Goal: Transaction & Acquisition: Purchase product/service

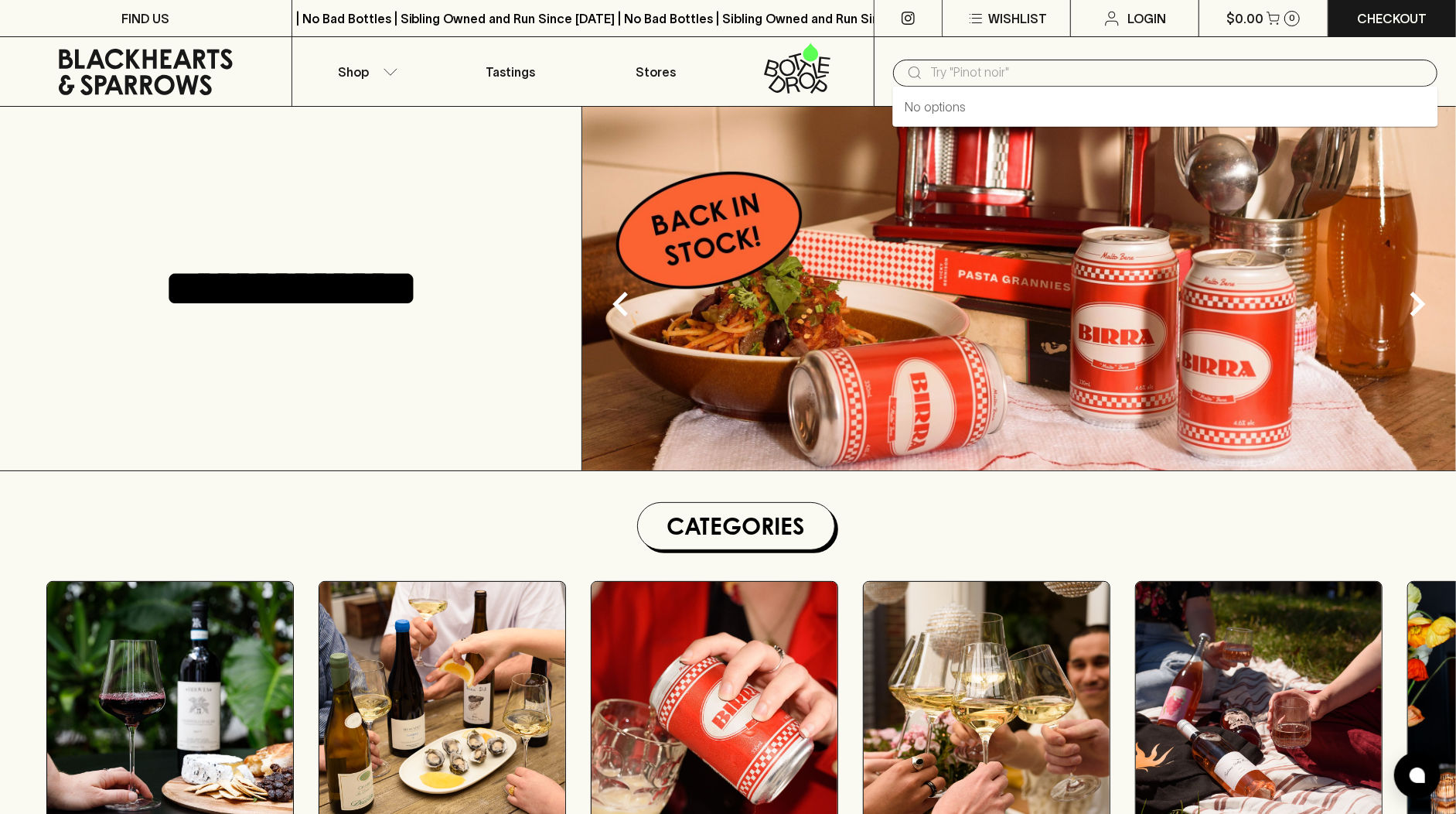
click at [966, 75] on input "text" at bounding box center [1177, 72] width 495 height 25
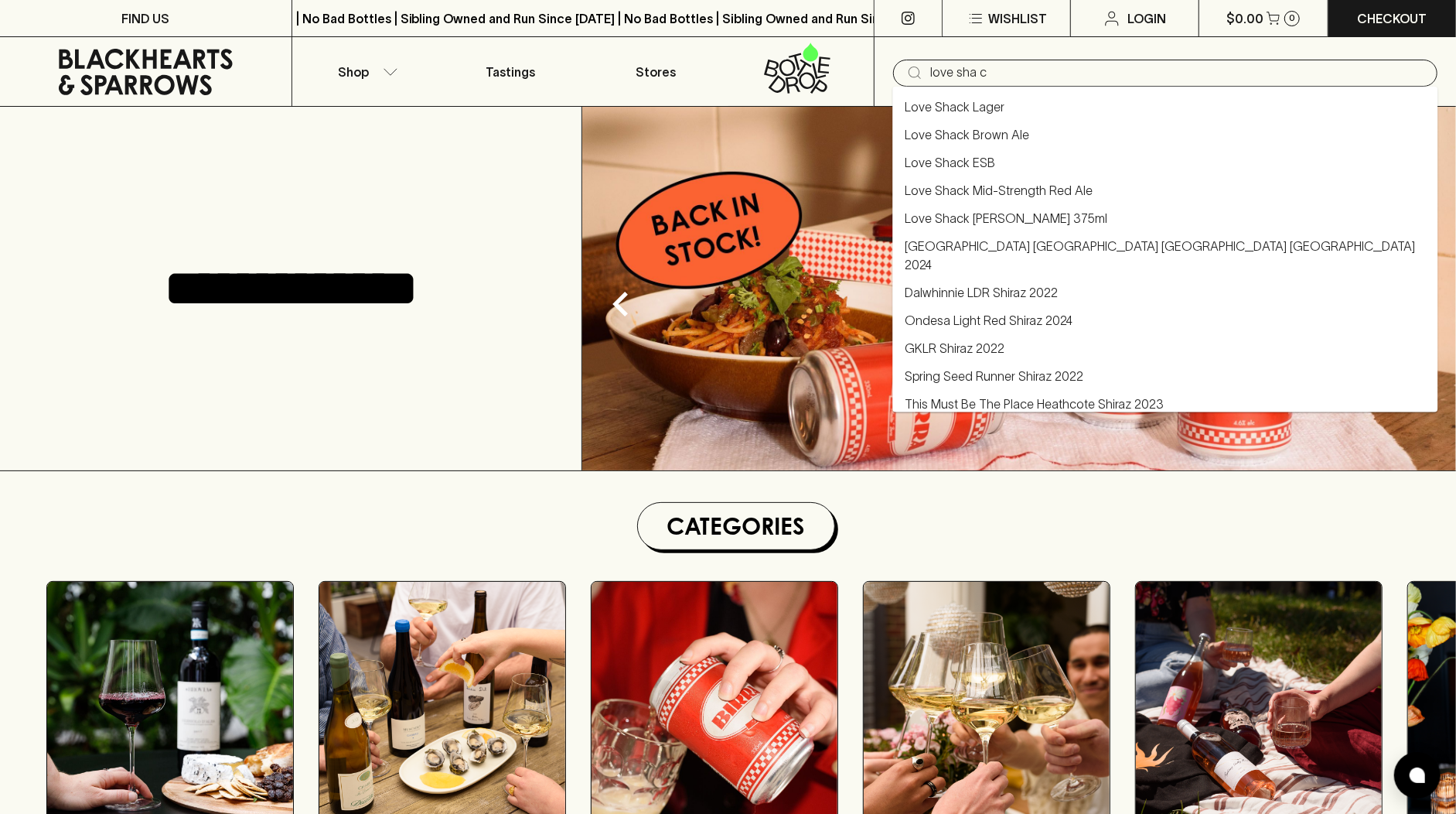
type input "love shack"
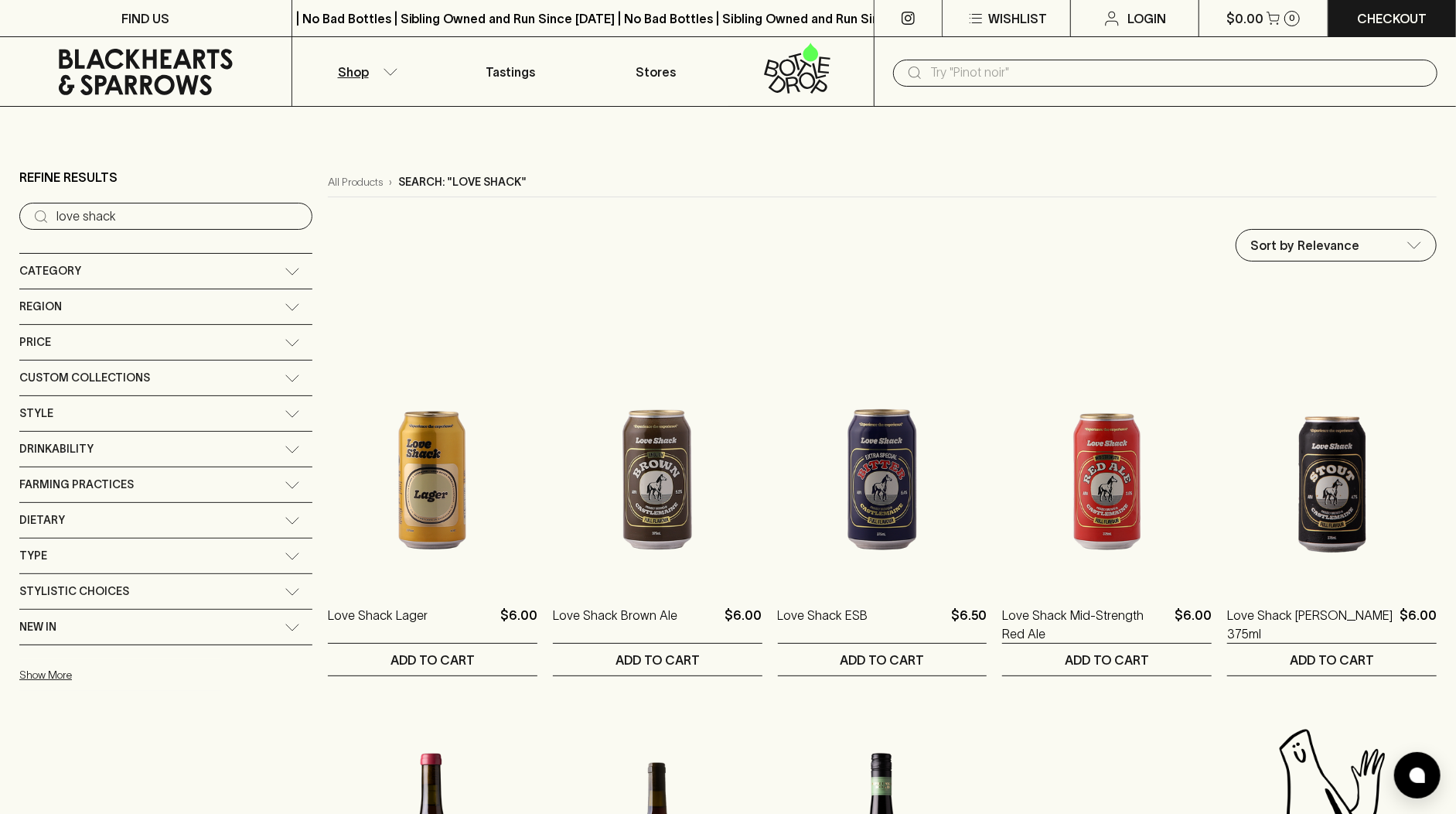
click at [110, 63] on icon at bounding box center [146, 71] width 268 height 47
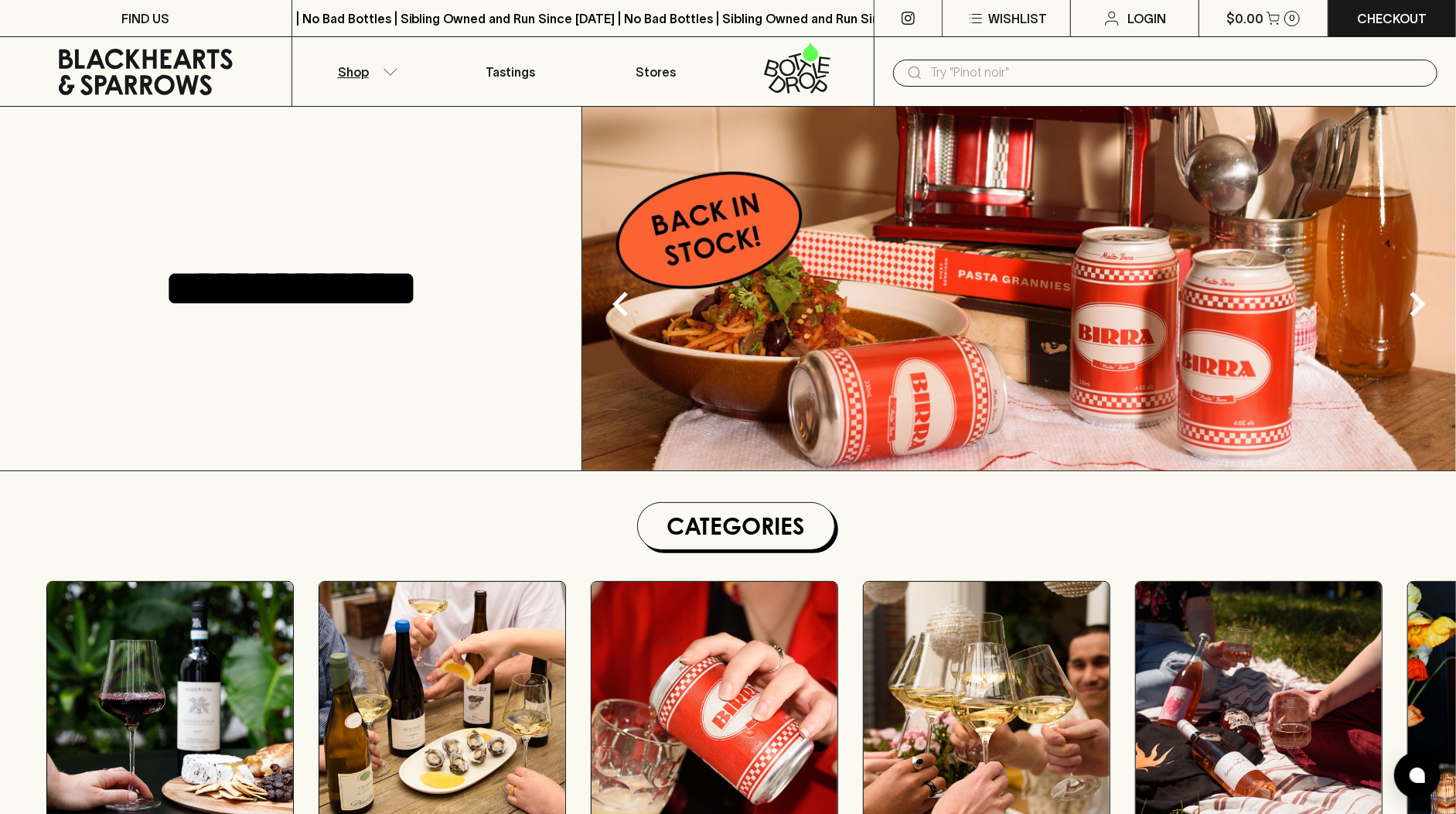
click at [377, 73] on button "Shop" at bounding box center [364, 71] width 145 height 69
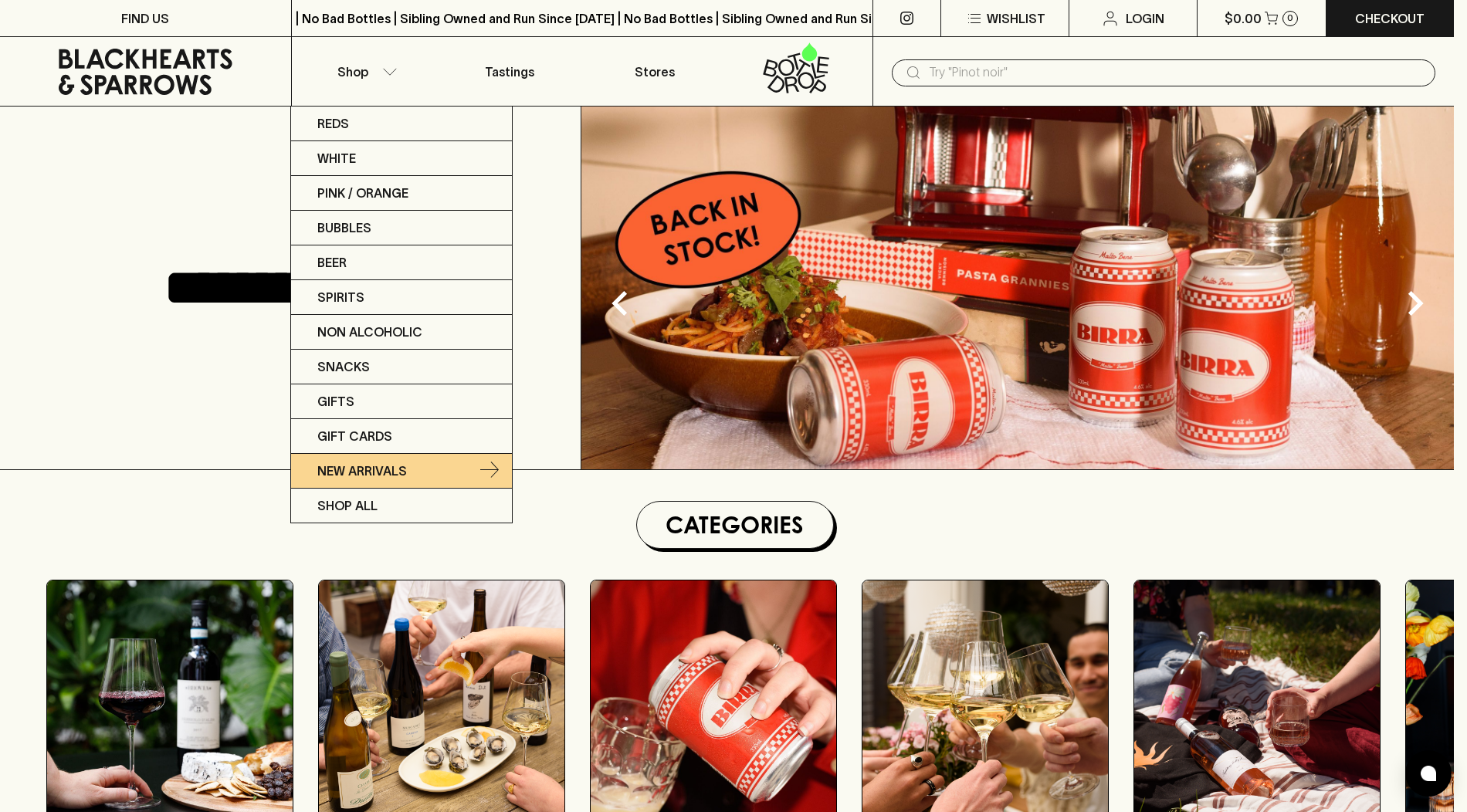
click at [427, 474] on link "New Arrivals" at bounding box center [401, 470] width 220 height 35
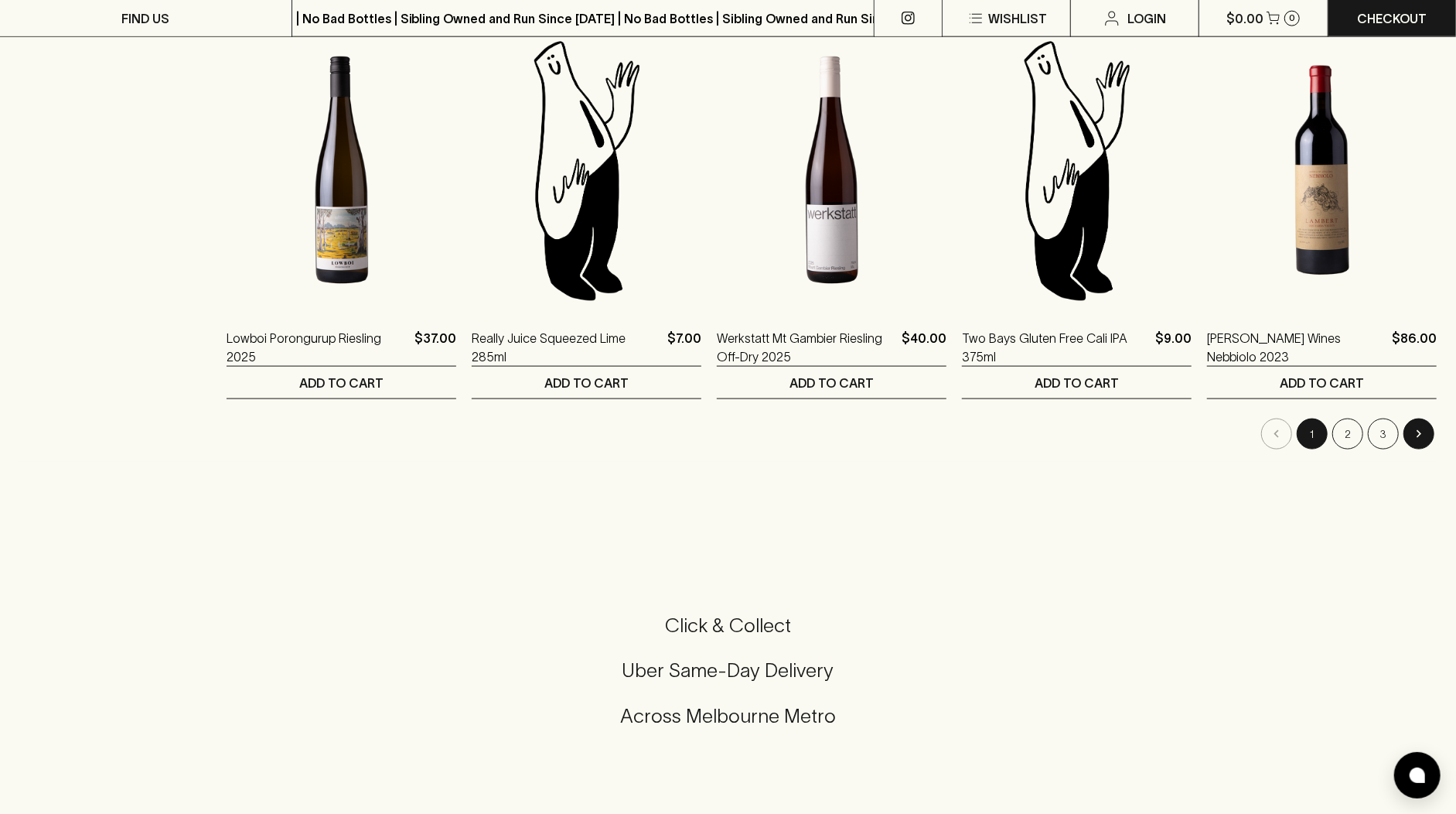
scroll to position [1459, 0]
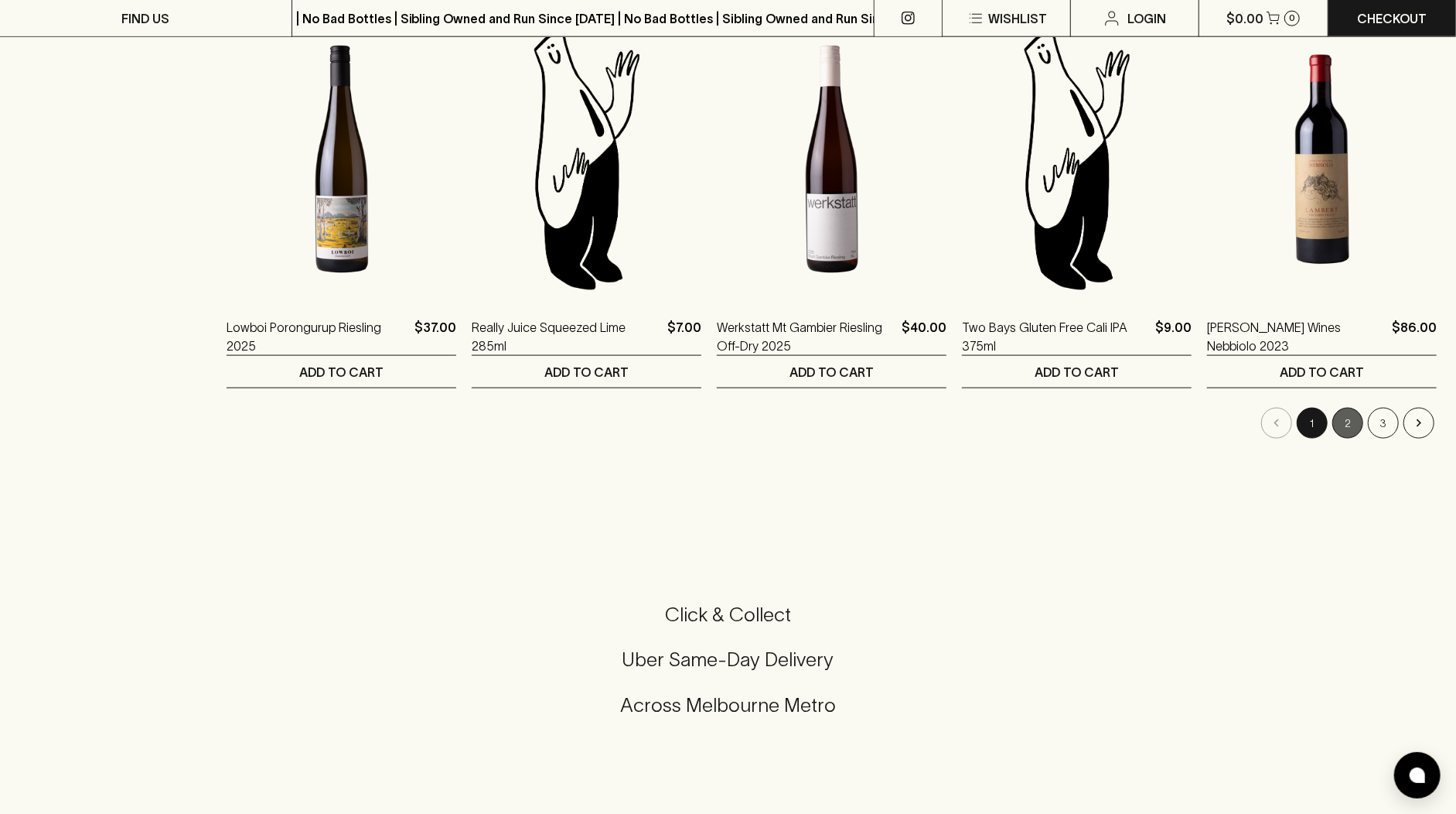
click at [1340, 421] on button "2" at bounding box center [1347, 423] width 31 height 31
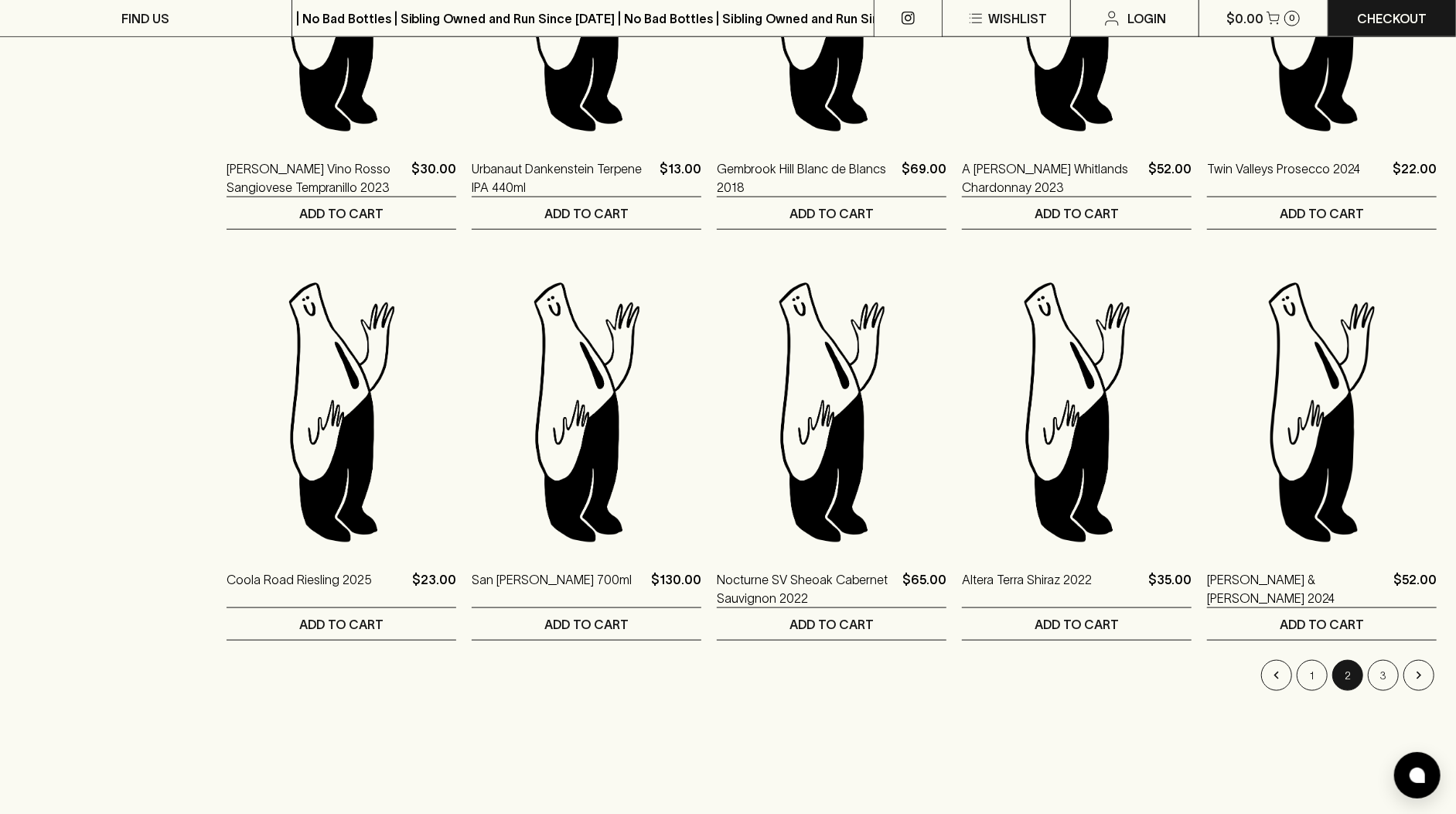
scroll to position [1217, 0]
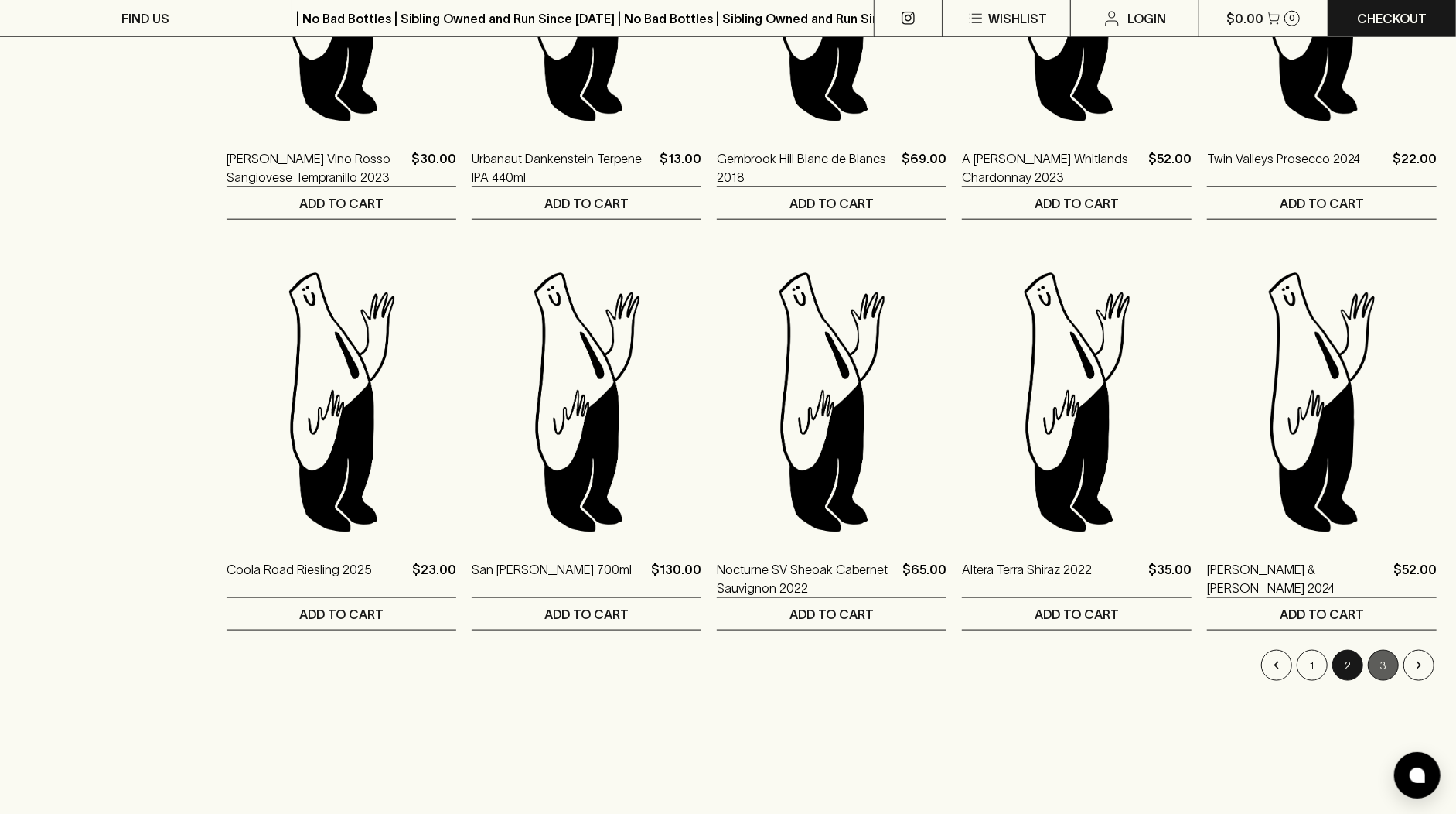
click at [1388, 657] on button "3" at bounding box center [1383, 665] width 31 height 31
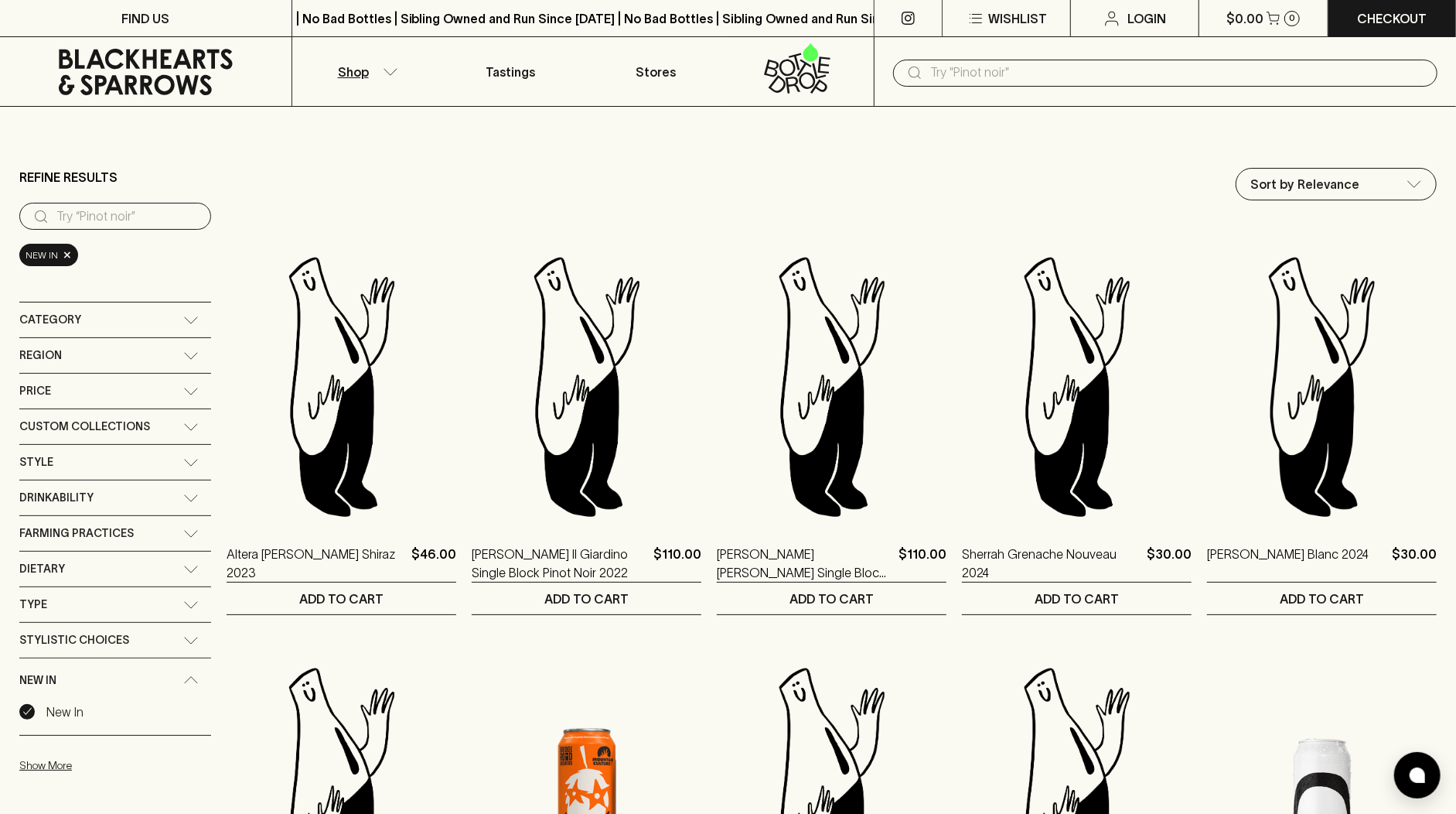
click at [178, 94] on link at bounding box center [145, 72] width 291 height 70
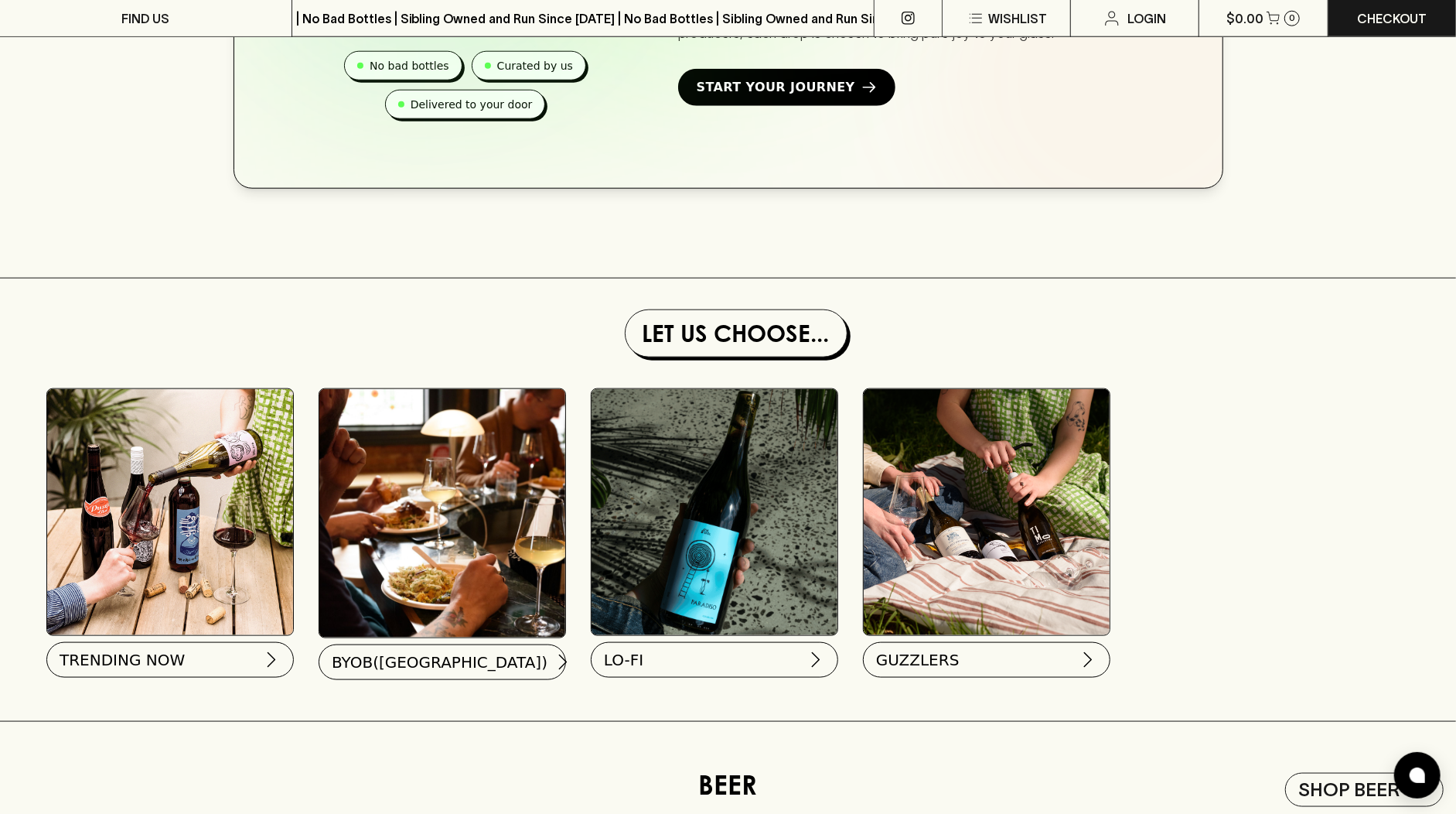
scroll to position [1195, 0]
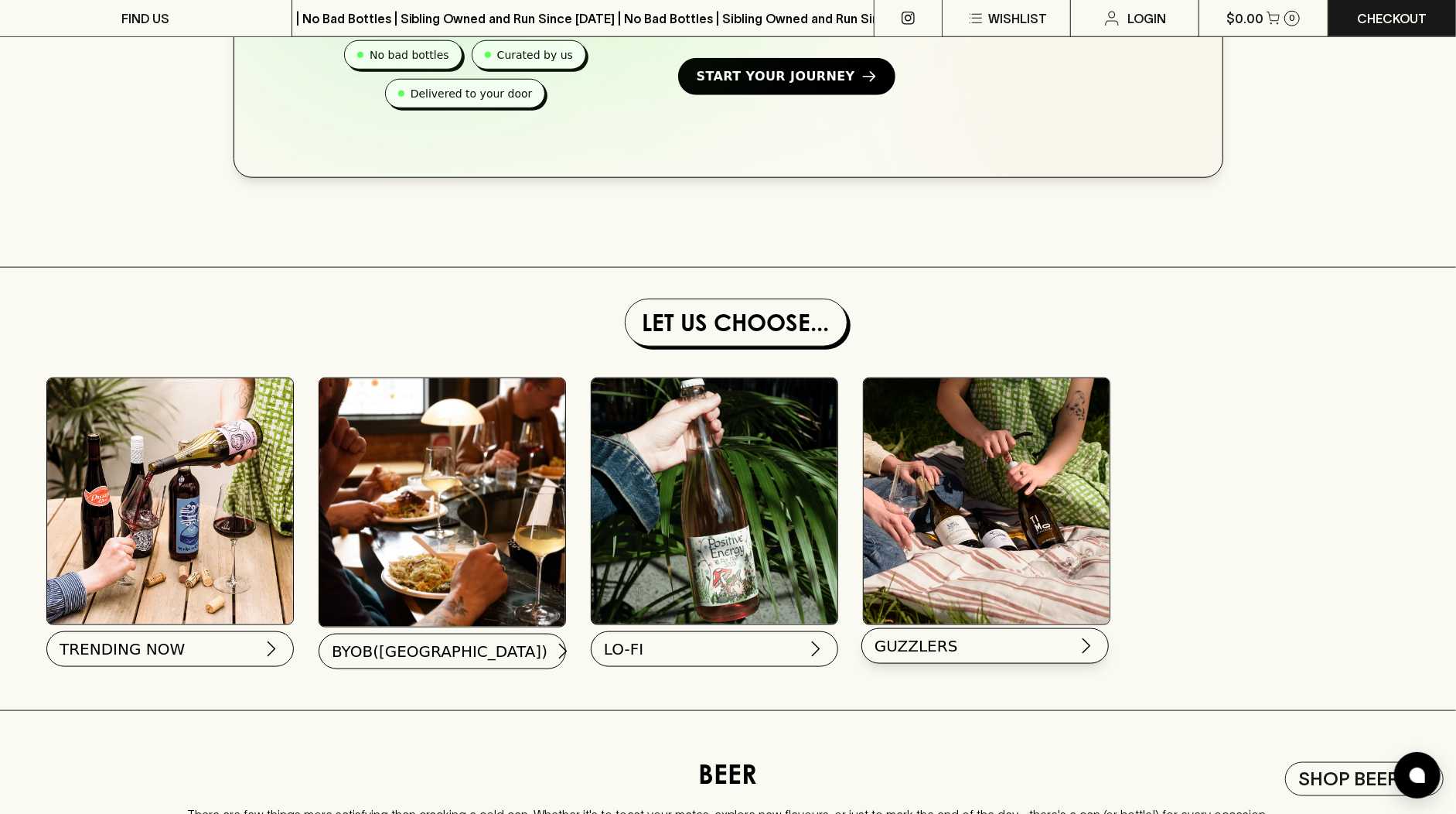
click at [905, 664] on button "GUZZLERS" at bounding box center [985, 646] width 247 height 36
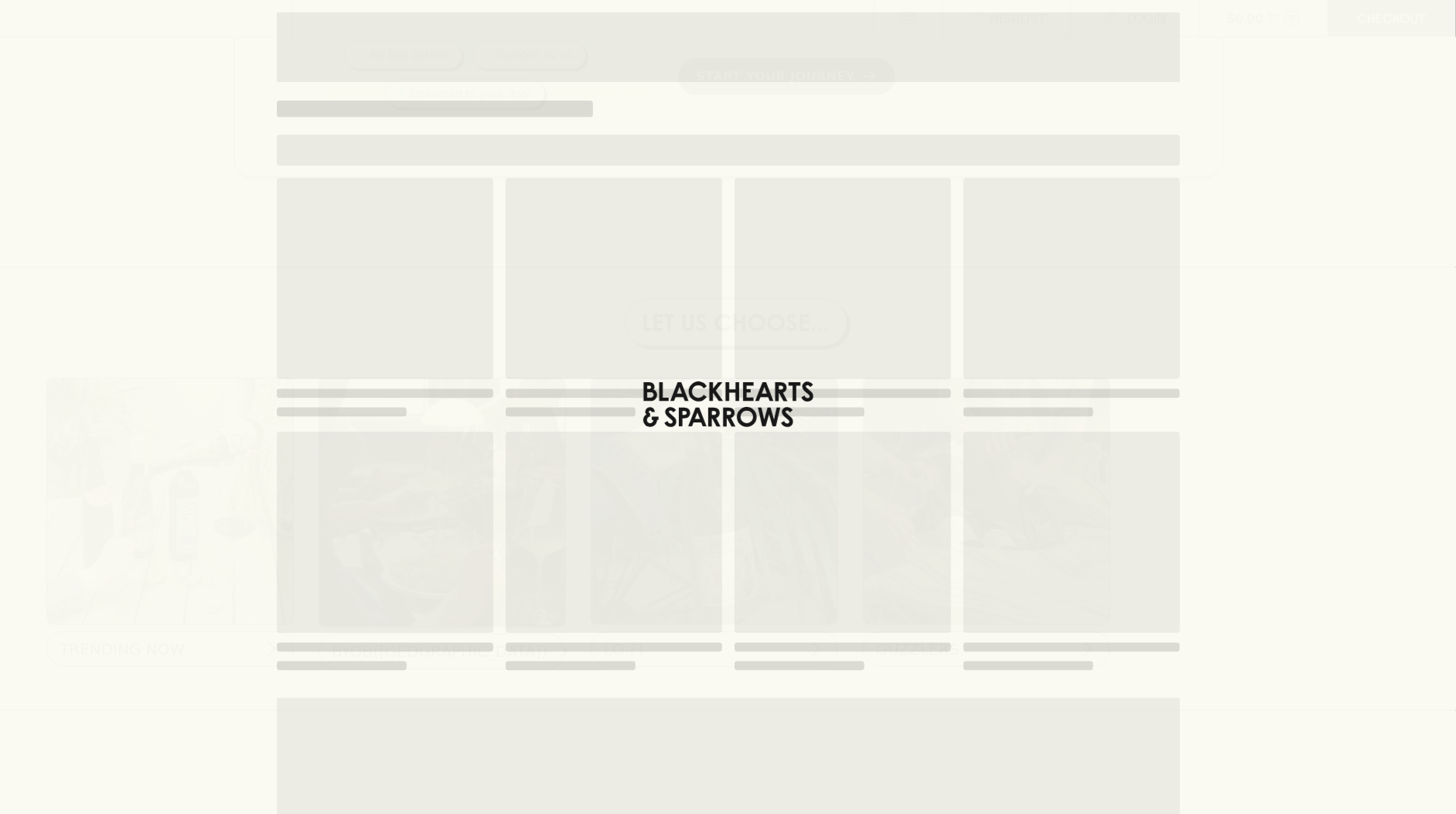
scroll to position [1195, 0]
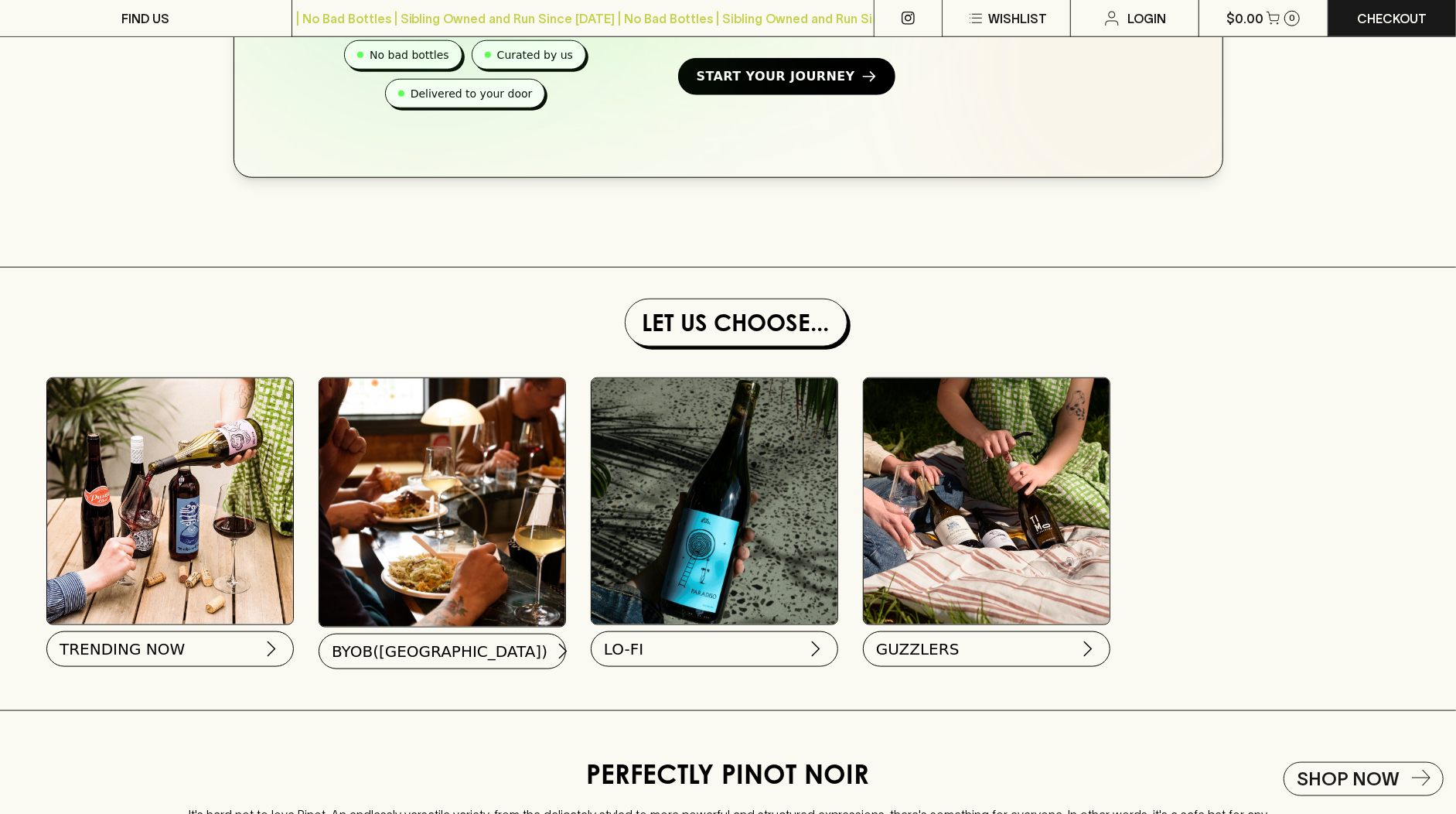
click at [982, 519] on img at bounding box center [986, 500] width 245 height 246
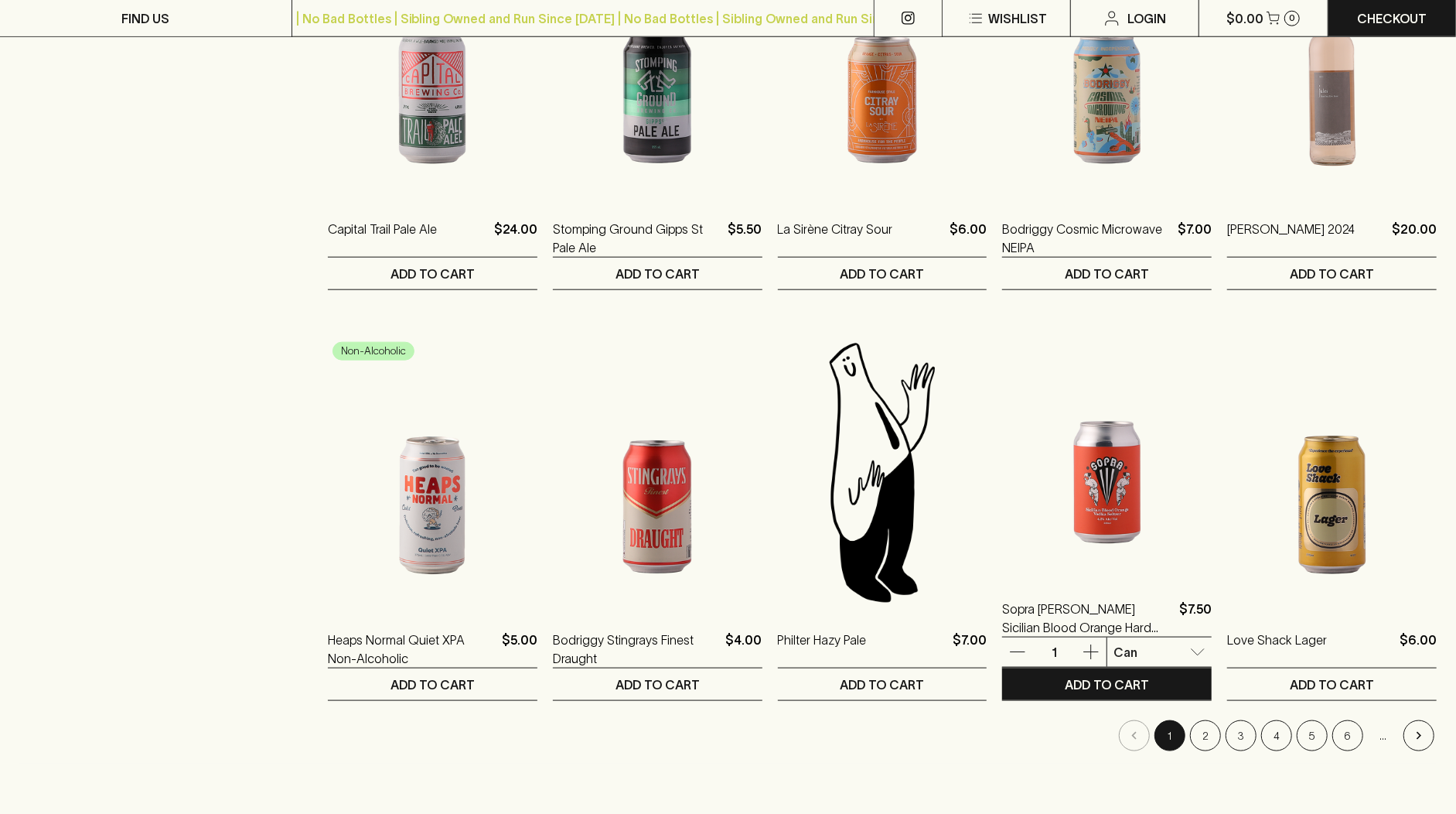
scroll to position [1157, 0]
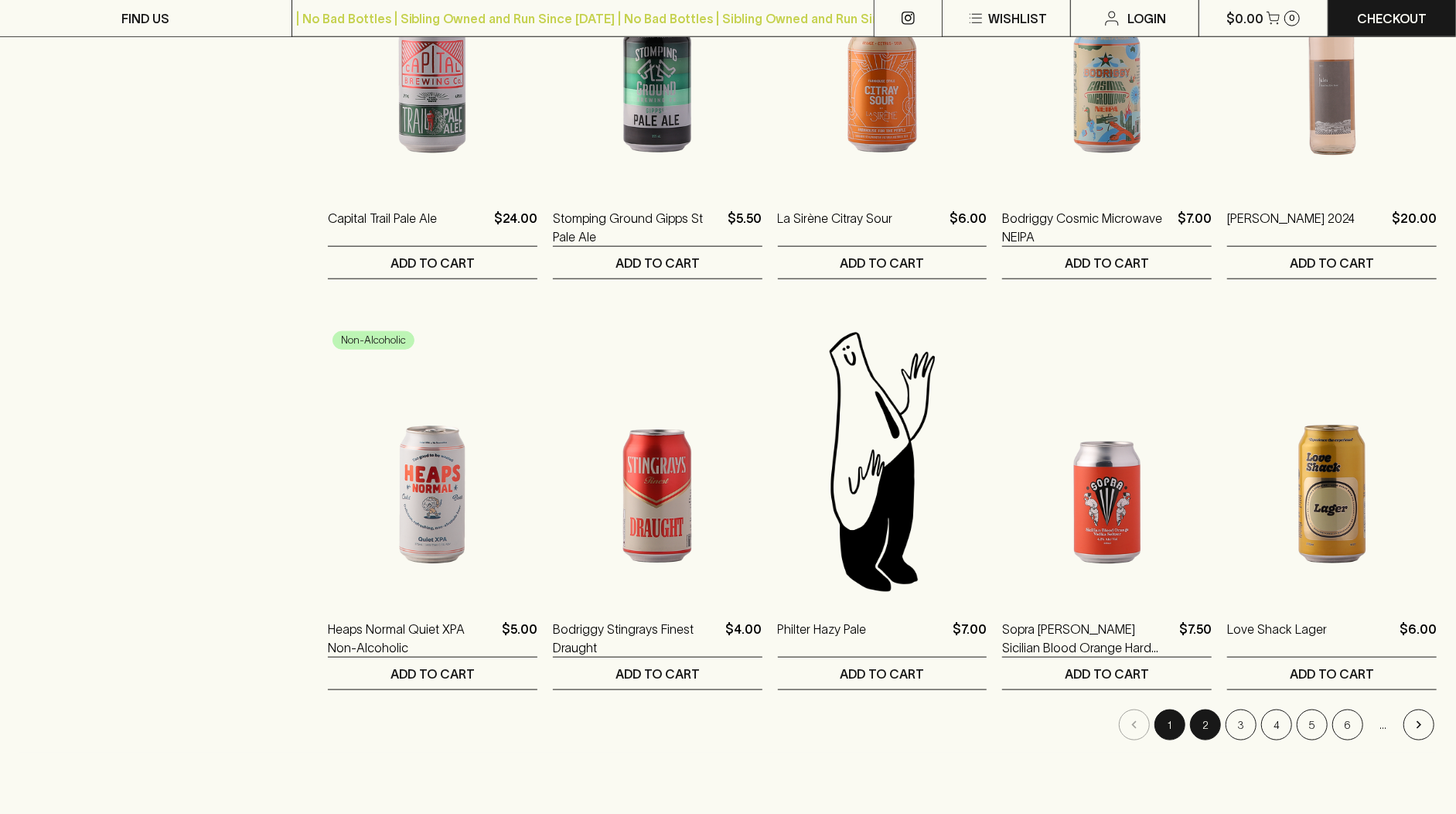
click at [1210, 721] on button "2" at bounding box center [1205, 725] width 31 height 31
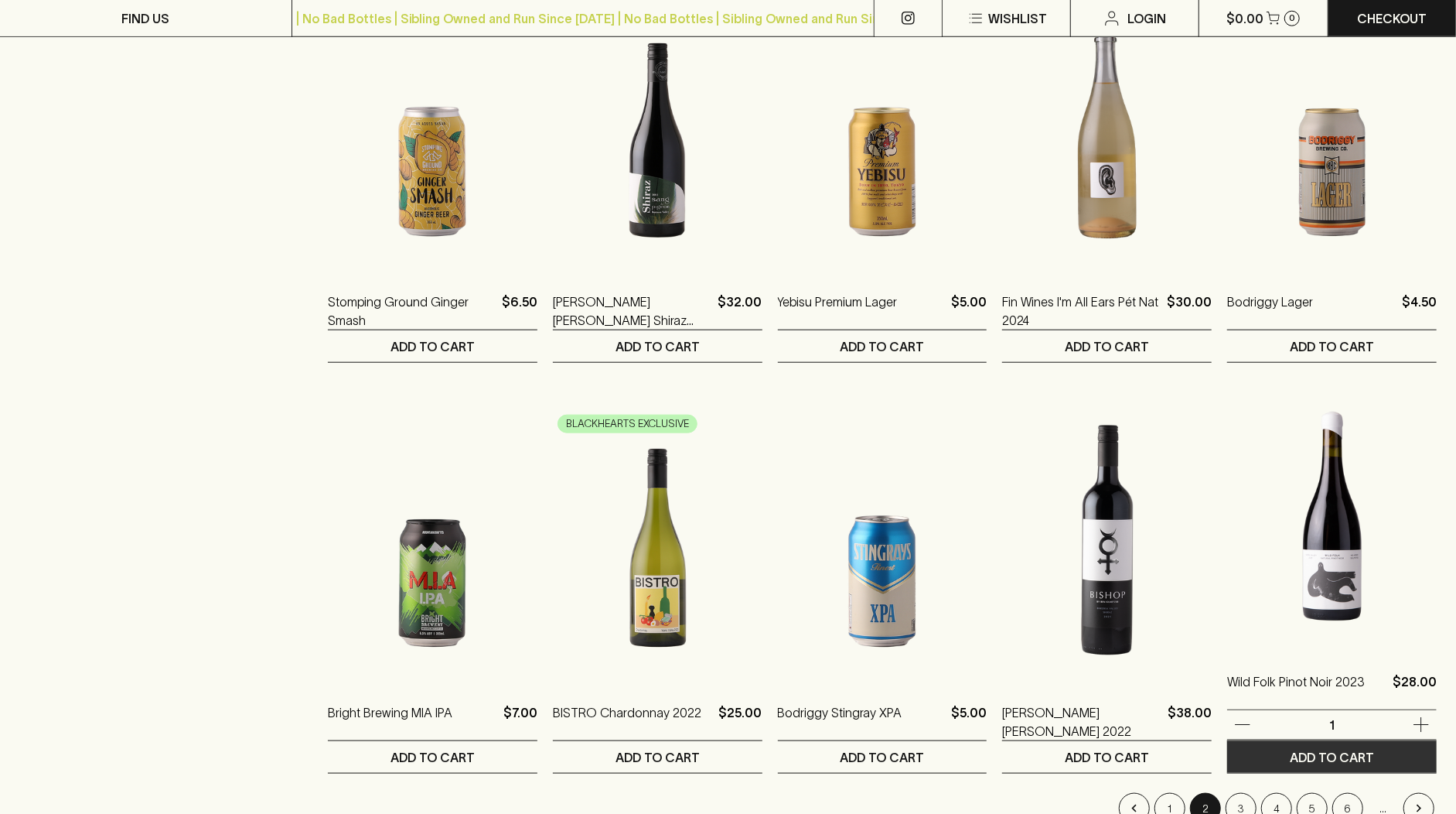
scroll to position [1272, 0]
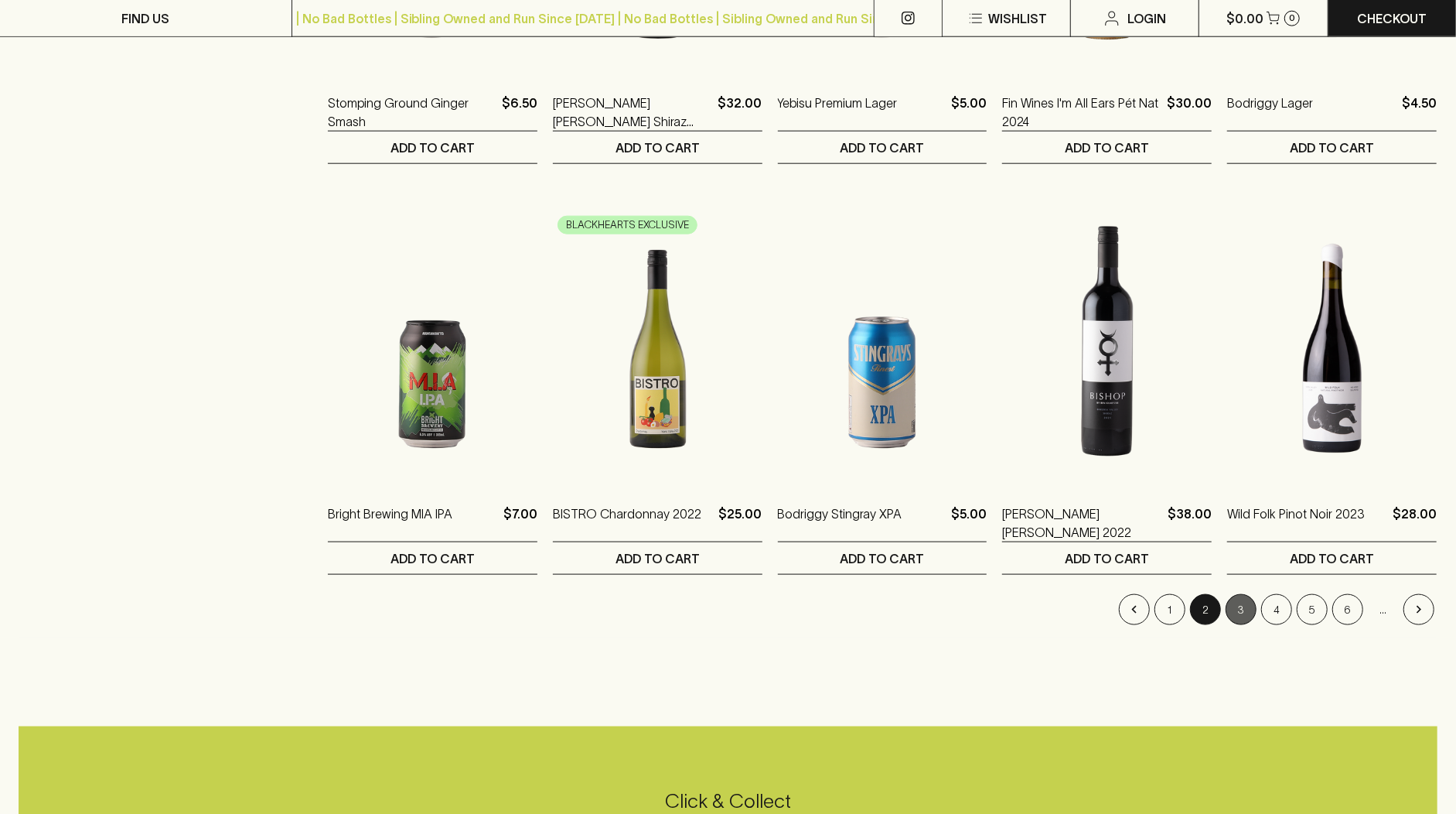
click at [1241, 609] on button "3" at bounding box center [1241, 609] width 31 height 31
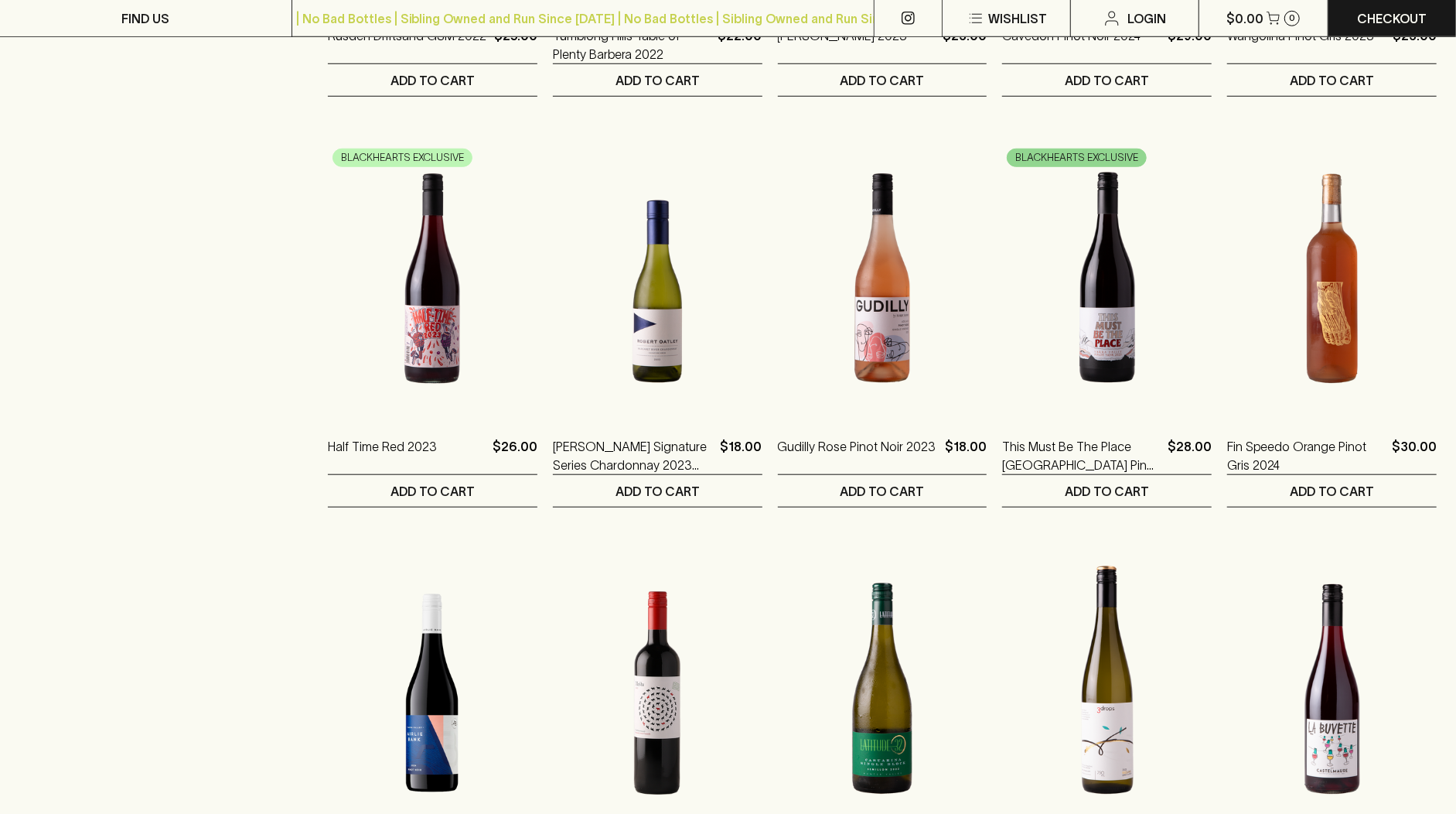
scroll to position [1116, 0]
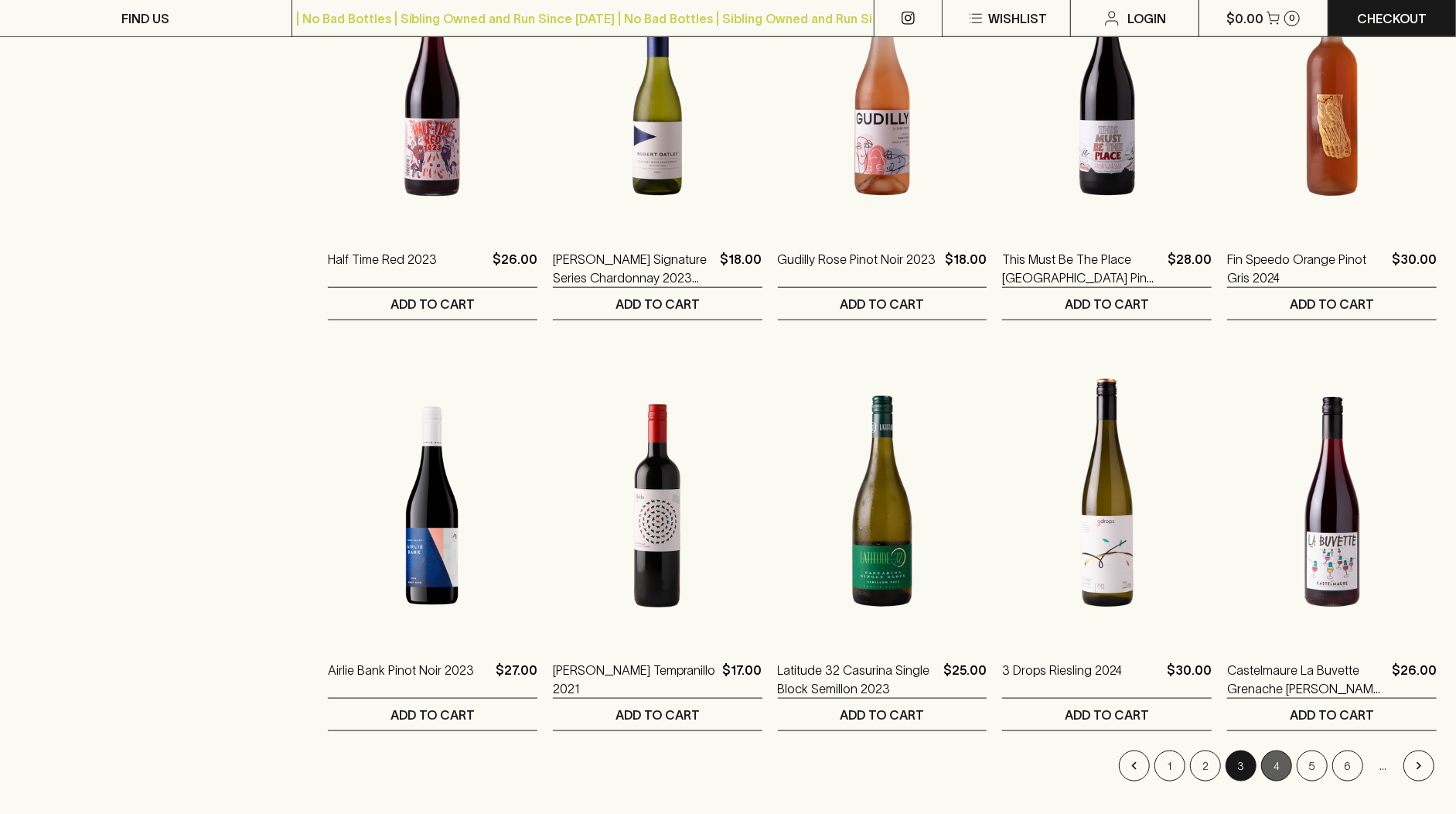
click at [1275, 765] on button "4" at bounding box center [1277, 766] width 31 height 31
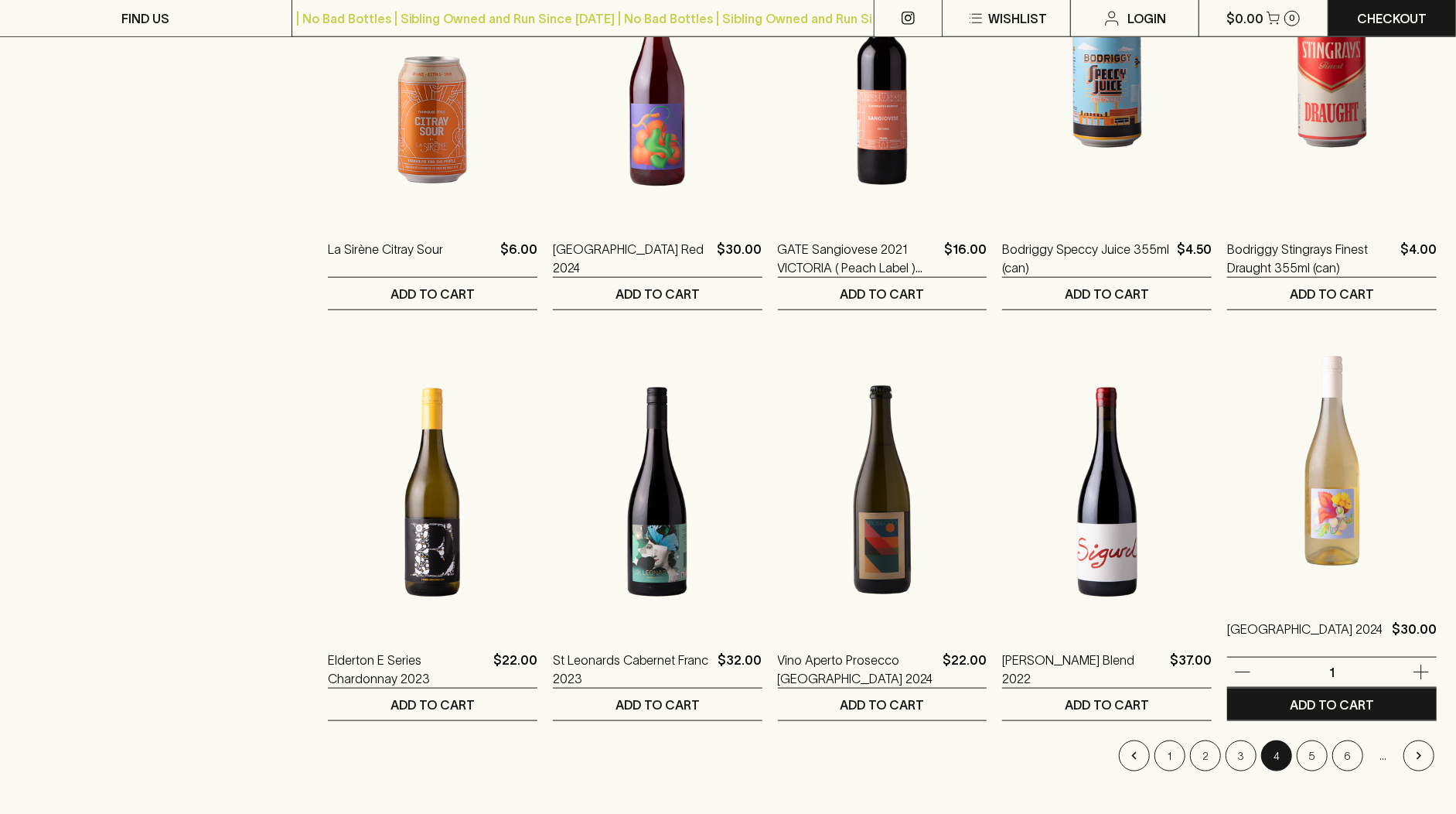
scroll to position [1138, 0]
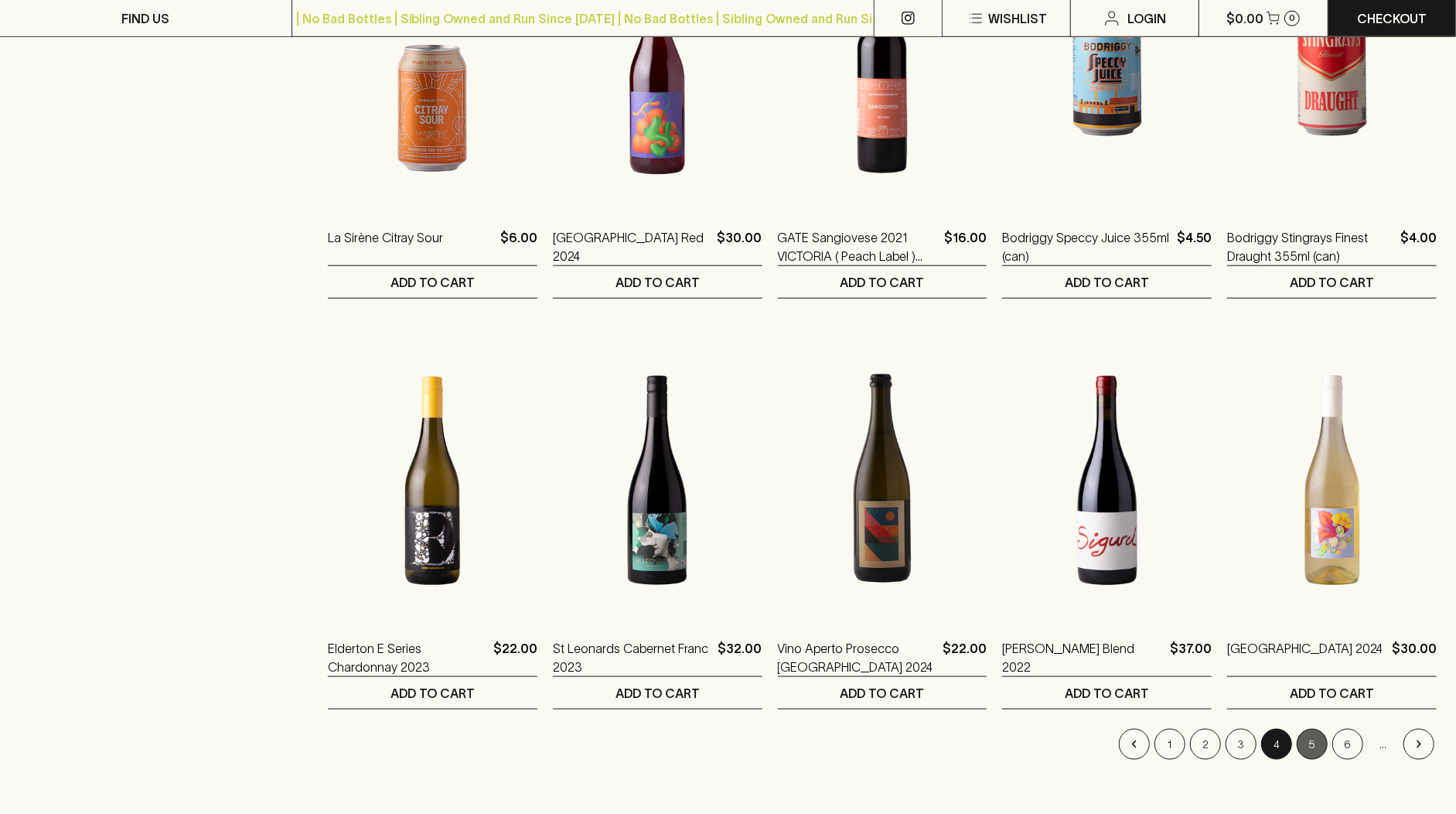
click at [1315, 745] on button "5" at bounding box center [1312, 744] width 31 height 31
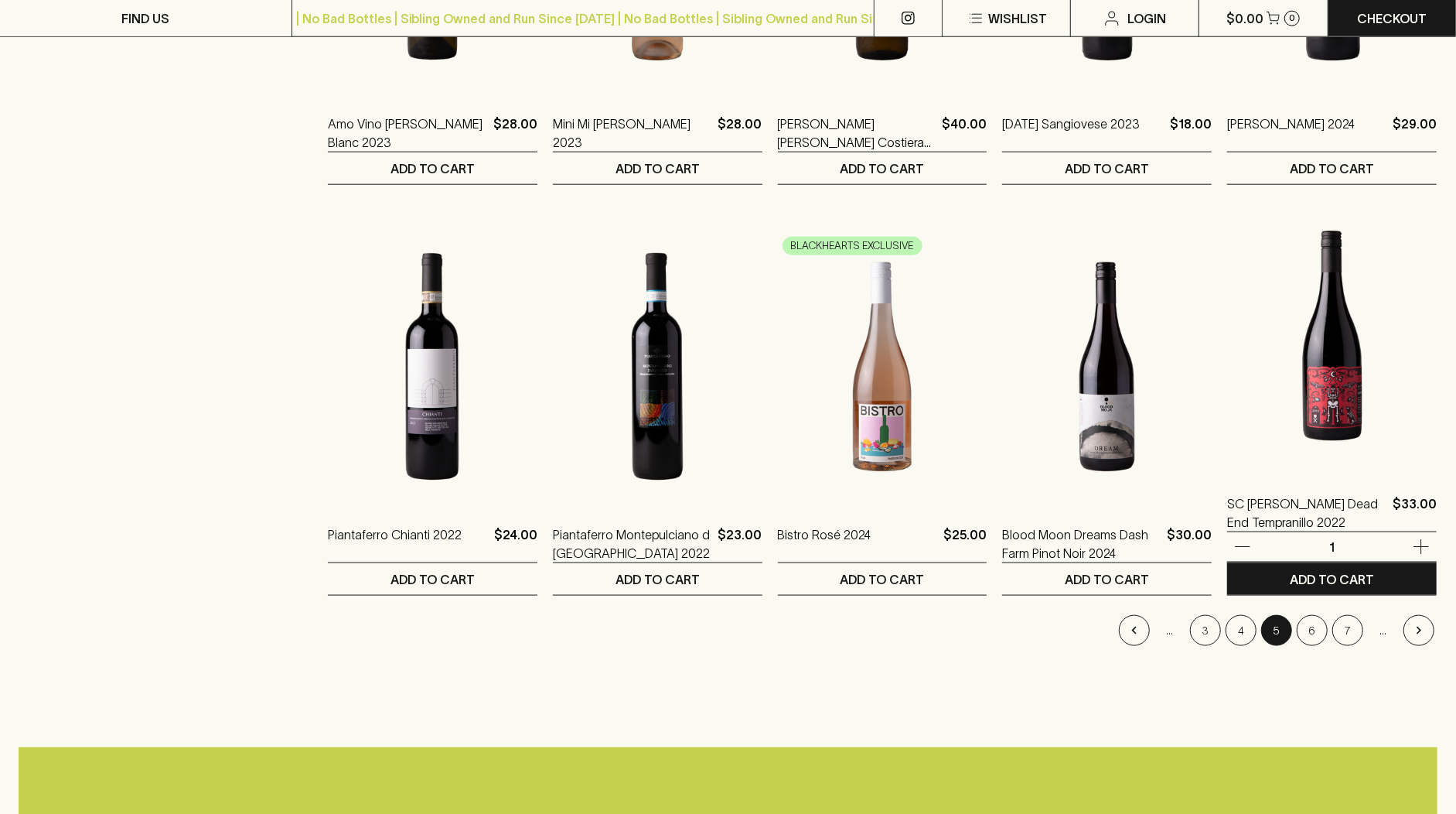
scroll to position [1341, 0]
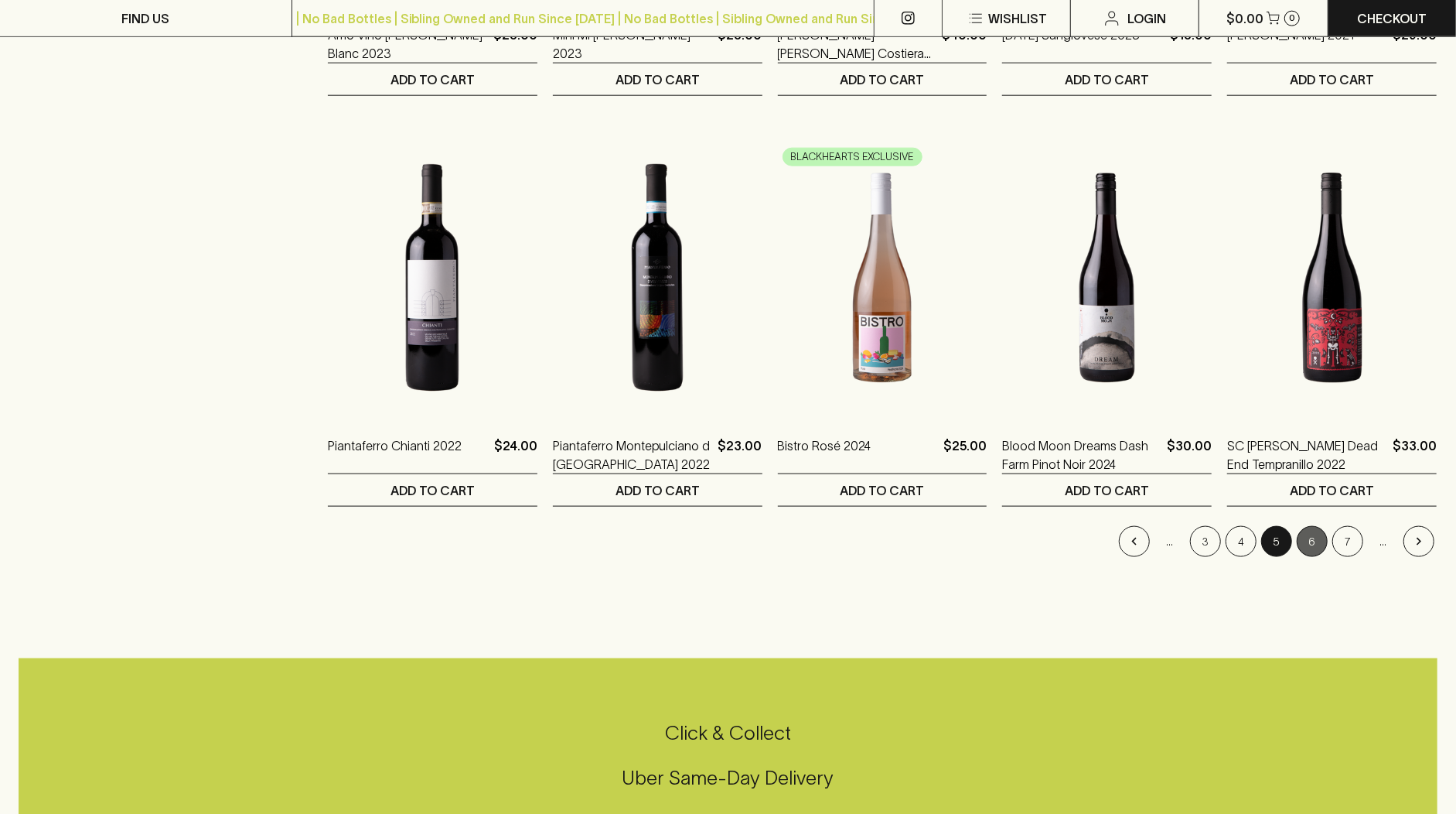
click at [1315, 536] on button "6" at bounding box center [1312, 541] width 31 height 31
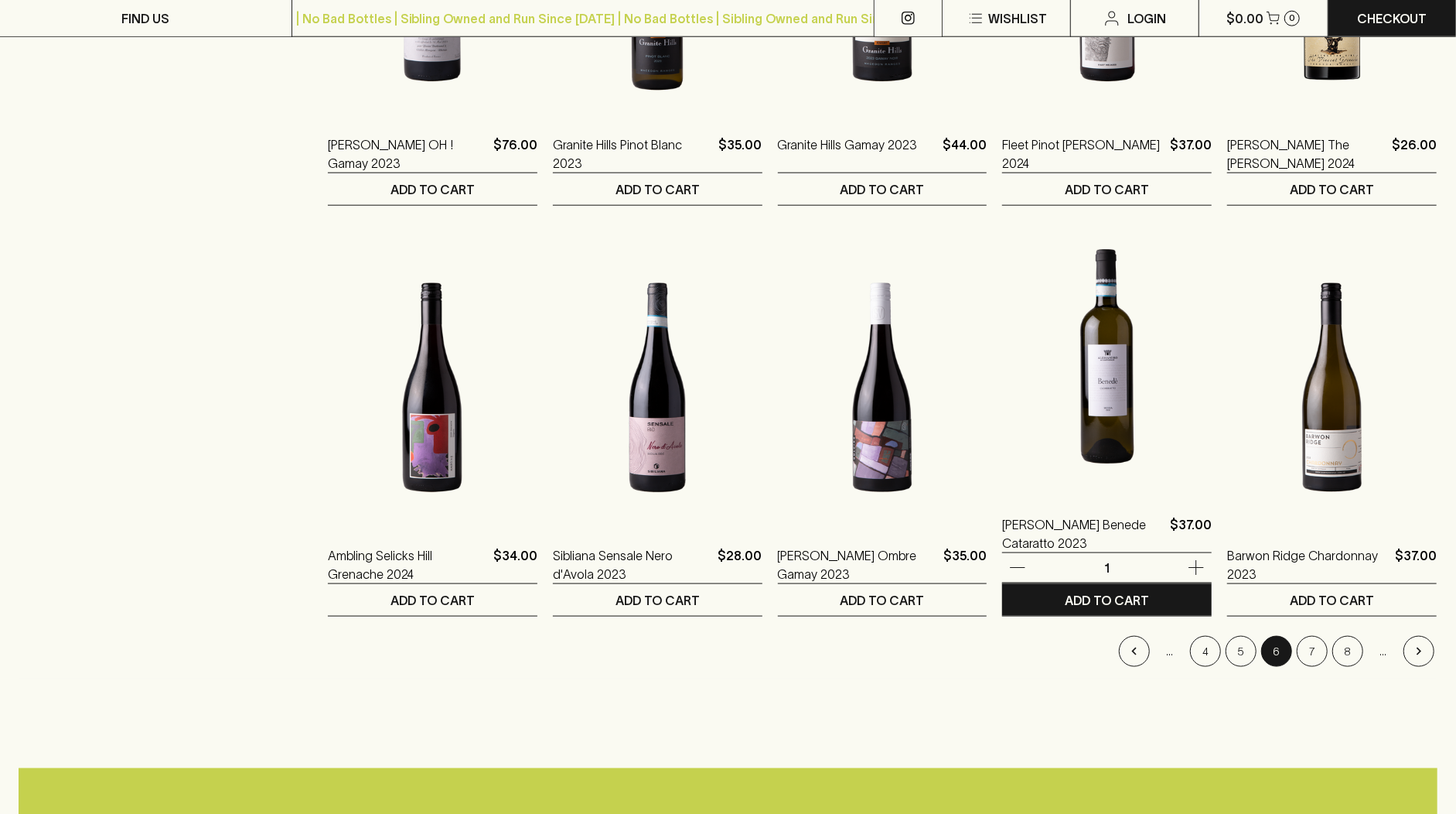
scroll to position [1300, 0]
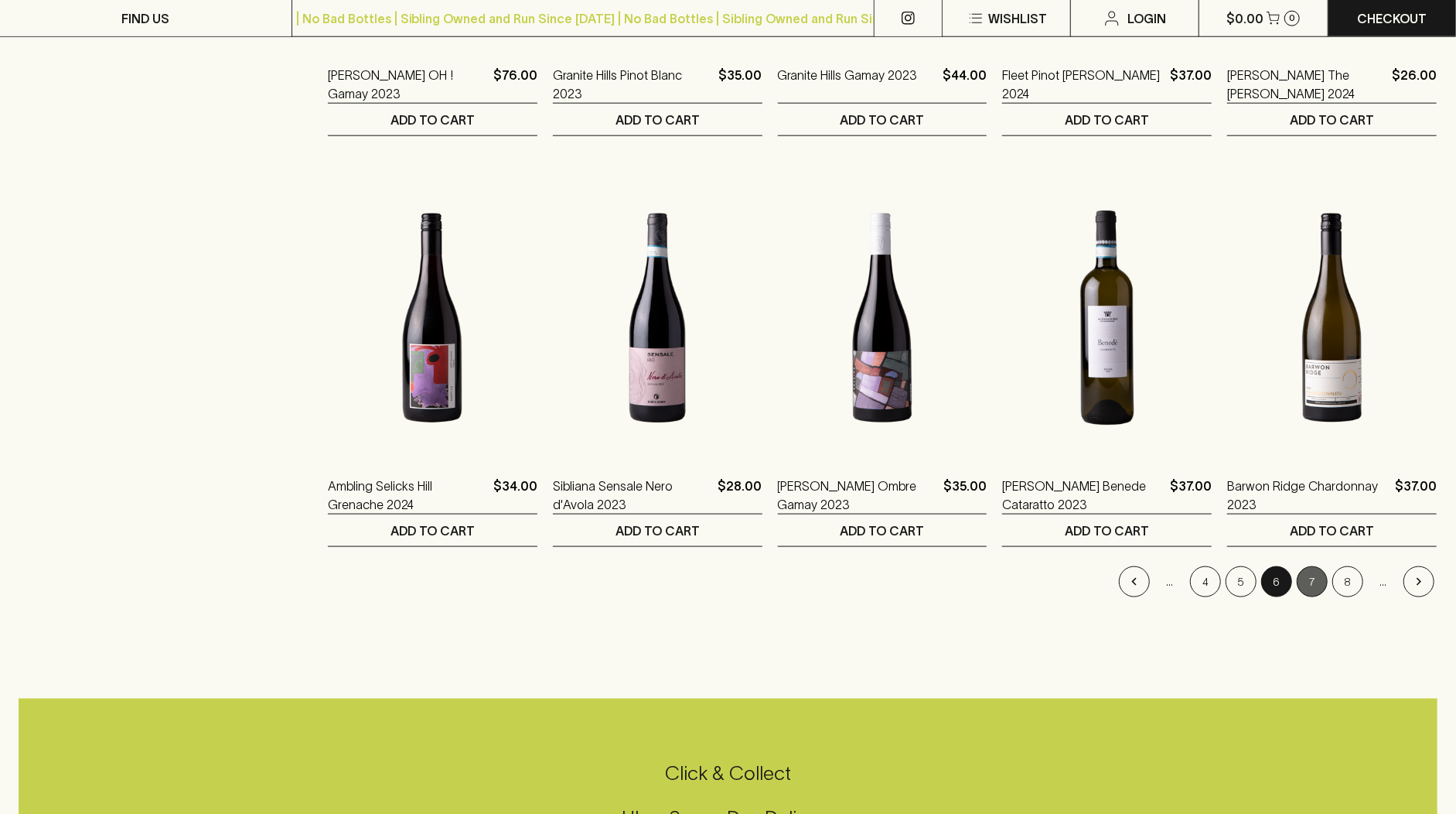
click at [1317, 578] on button "7" at bounding box center [1312, 581] width 31 height 31
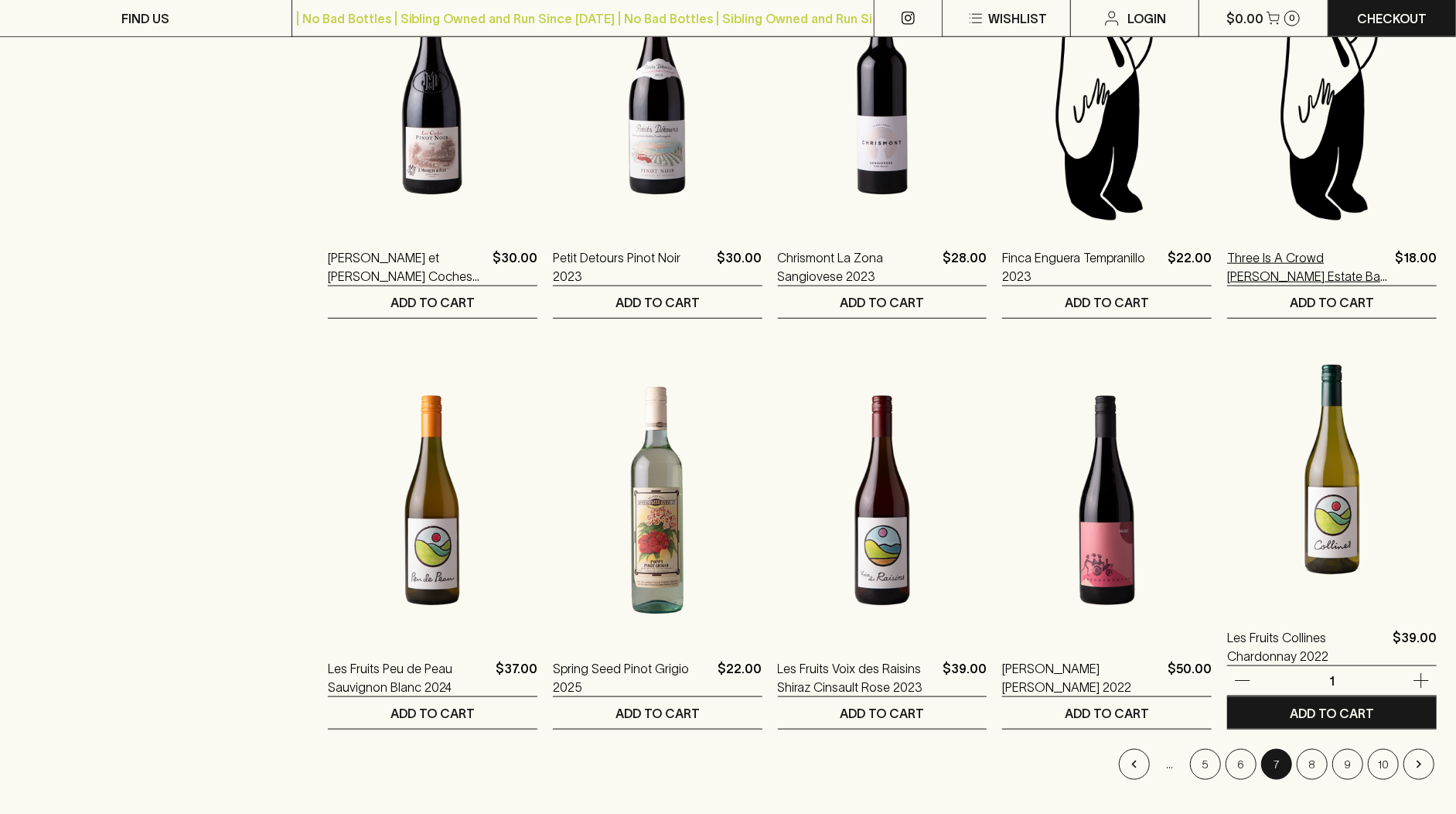
scroll to position [1389, 0]
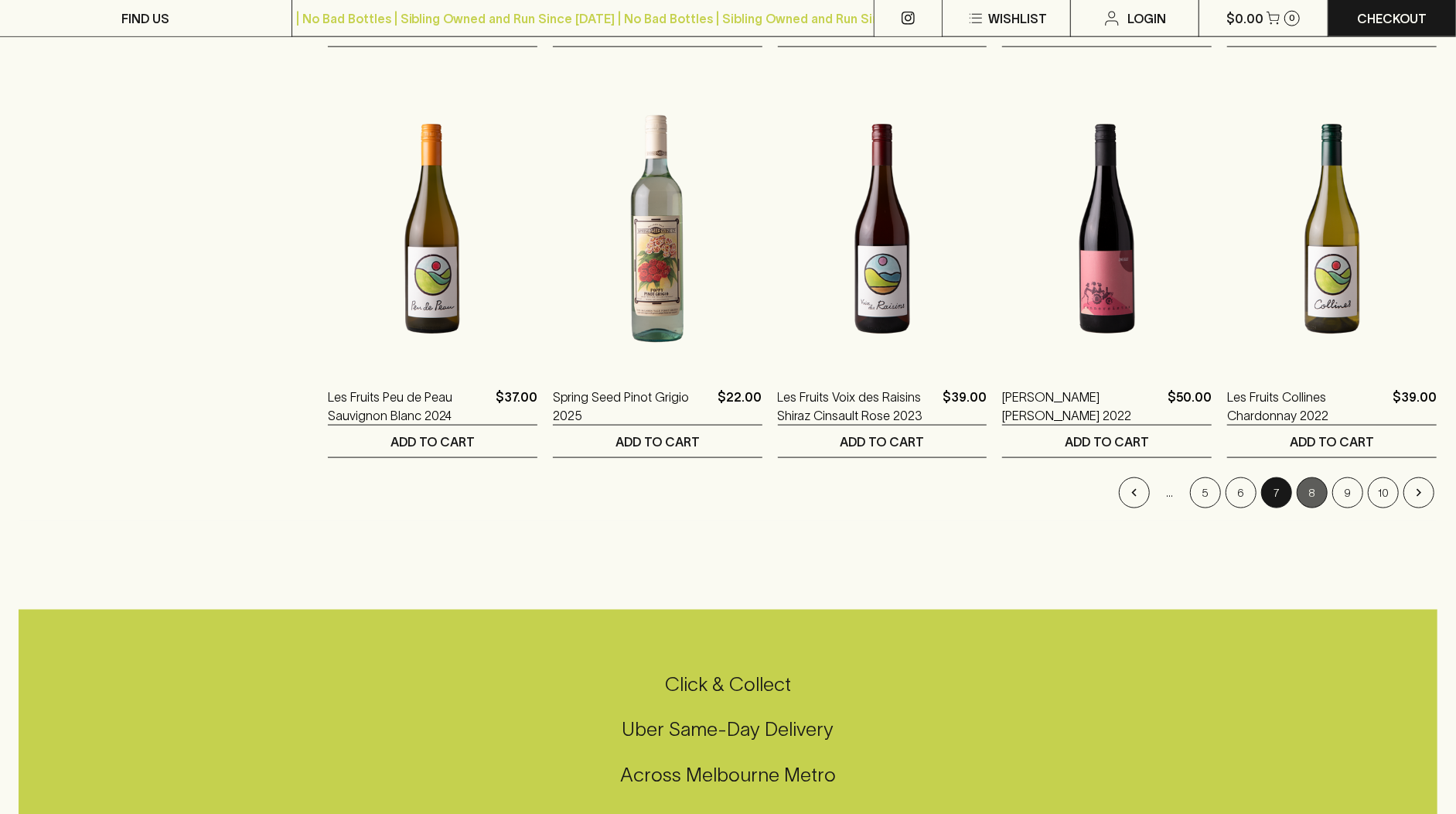
click at [1304, 489] on button "8" at bounding box center [1312, 493] width 31 height 31
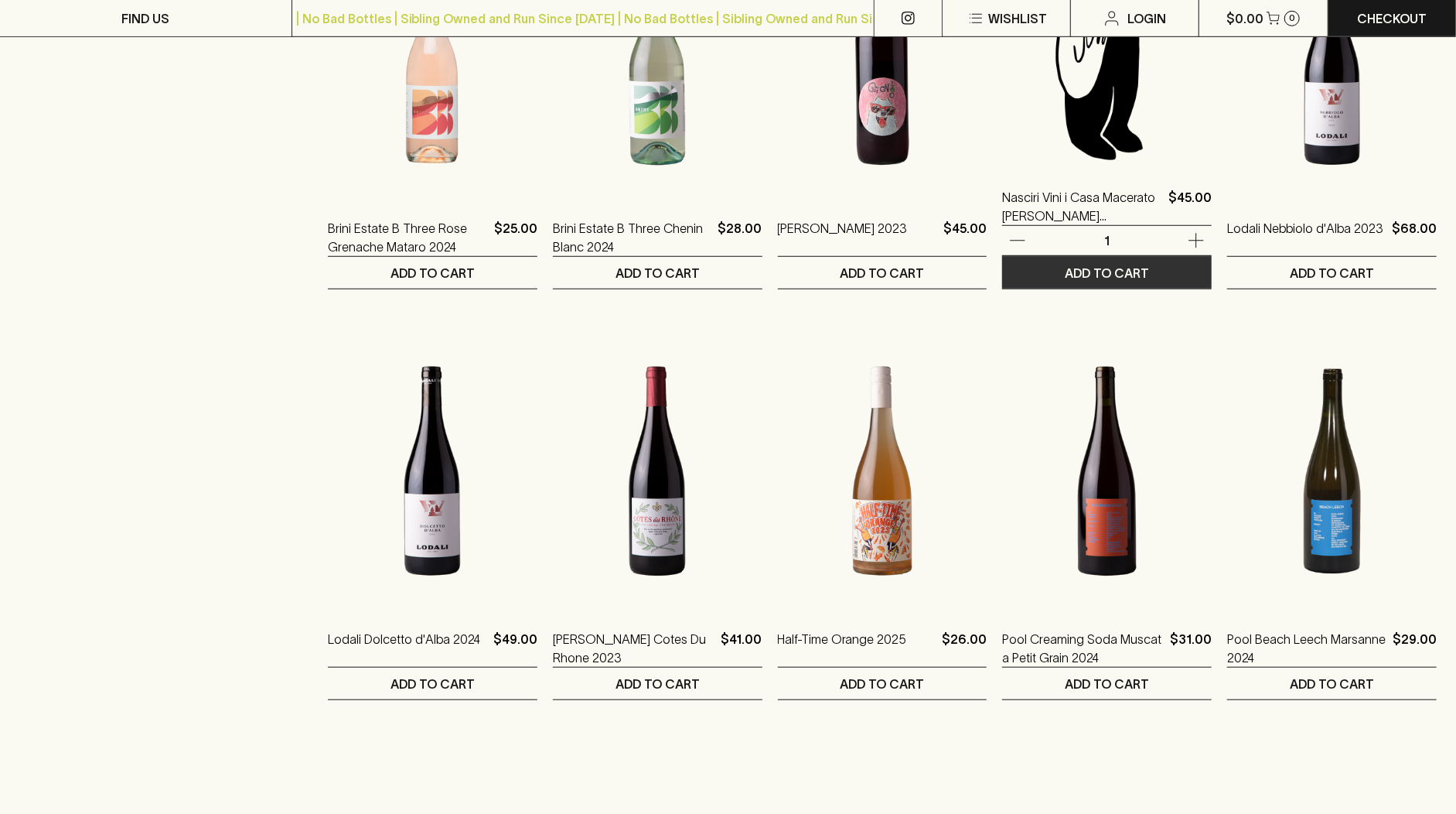
scroll to position [824, 0]
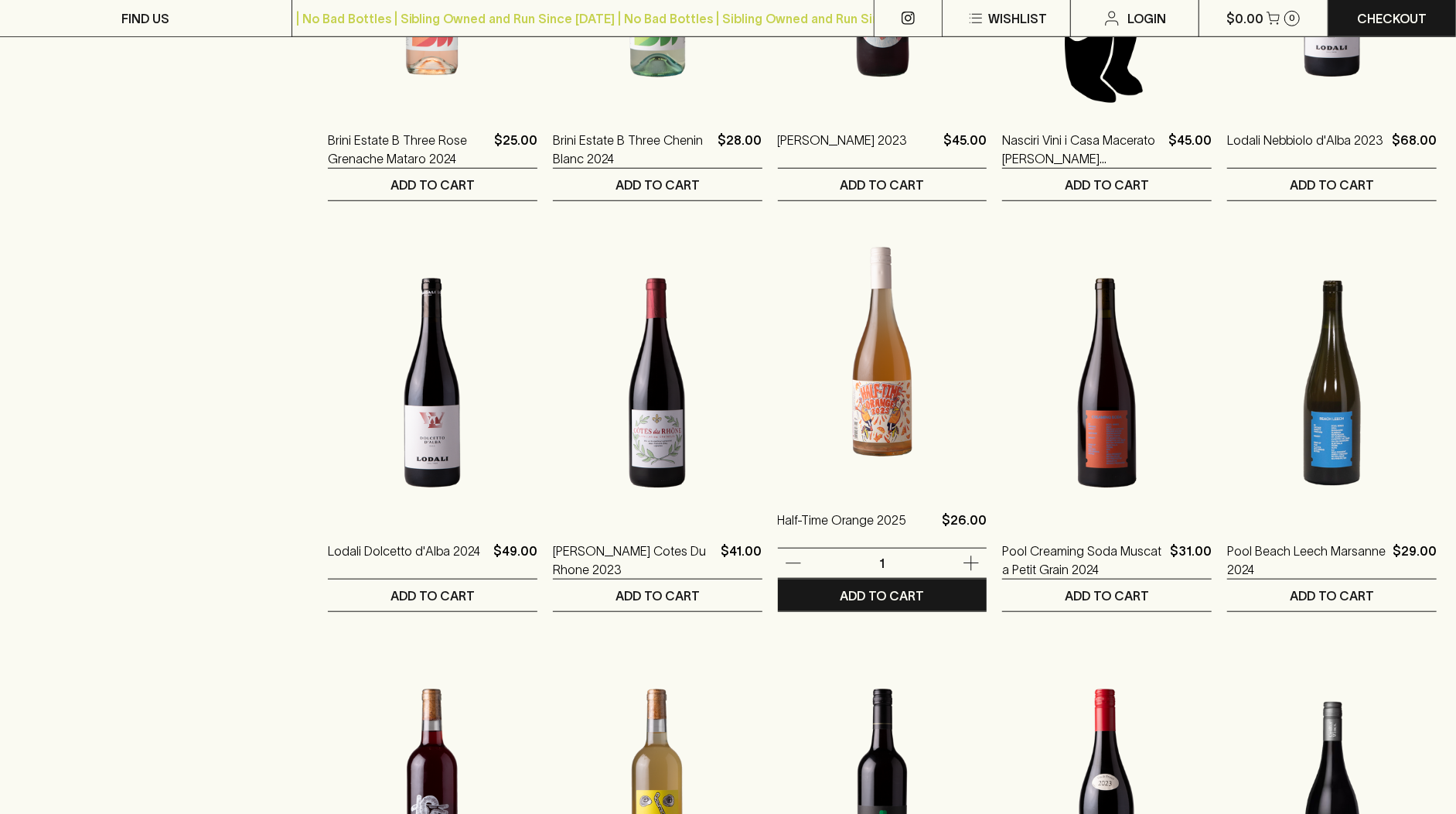
click at [904, 457] on img at bounding box center [883, 352] width 210 height 271
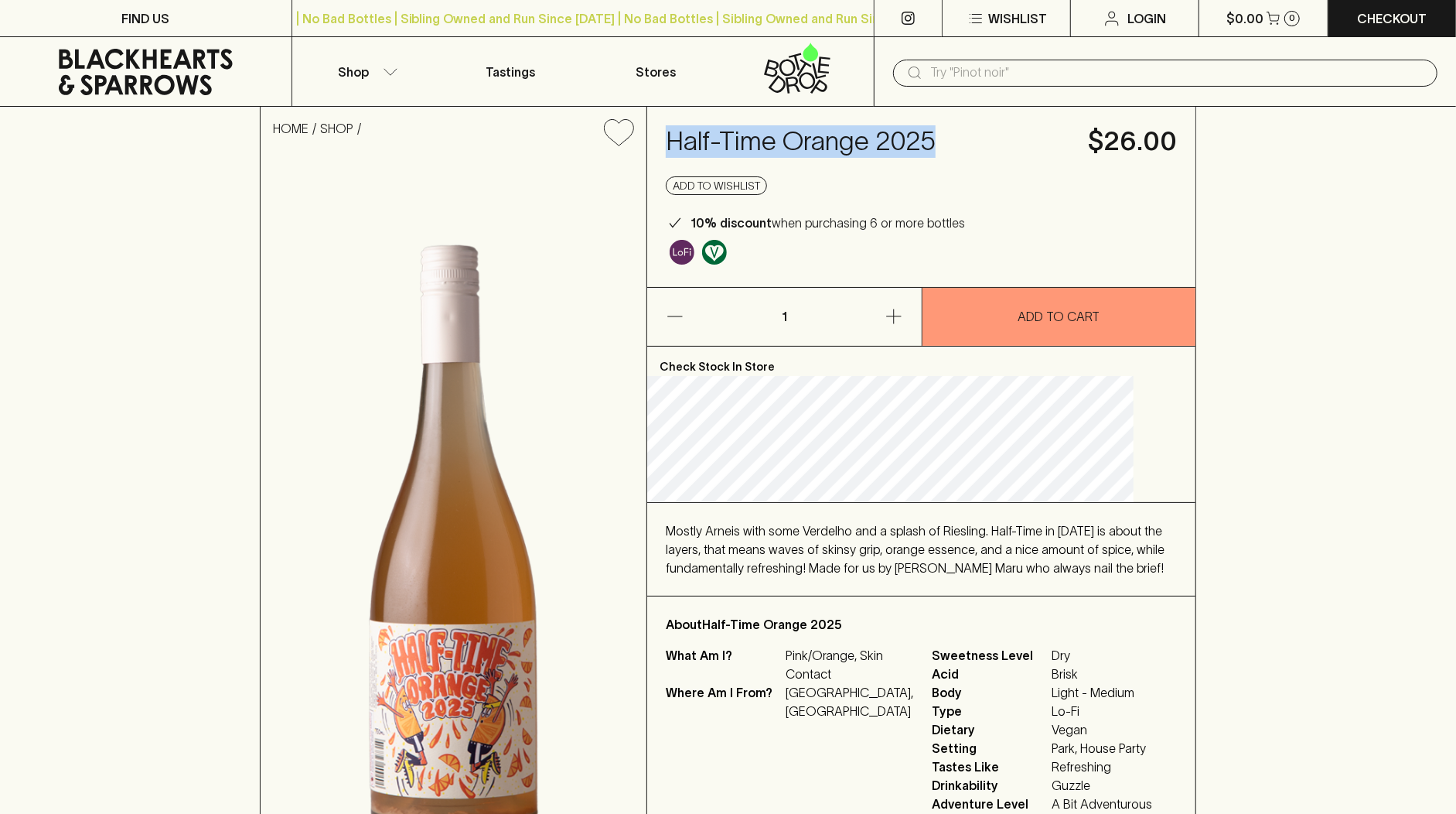
drag, startPoint x: 984, startPoint y: 140, endPoint x: 683, endPoint y: 145, distance: 301.0
click at [683, 145] on div "Half-Time Orange 2025 $26.00 Add to wishlist 10% discount when purchasing 6 or …" at bounding box center [921, 197] width 548 height 180
copy h4 "Half-Time Orange 2025"
